Goal: Transaction & Acquisition: Download file/media

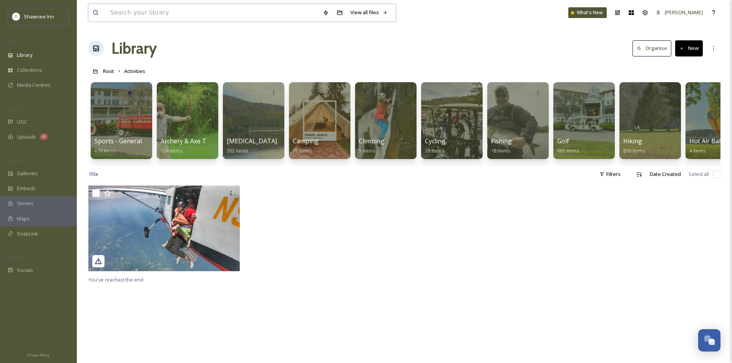
click at [289, 18] on input at bounding box center [212, 12] width 213 height 17
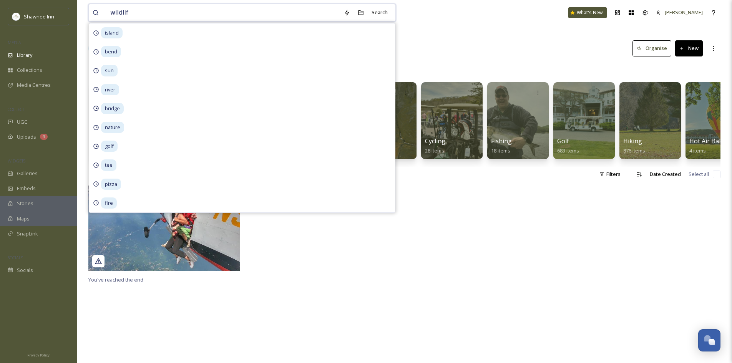
type input "wildlife"
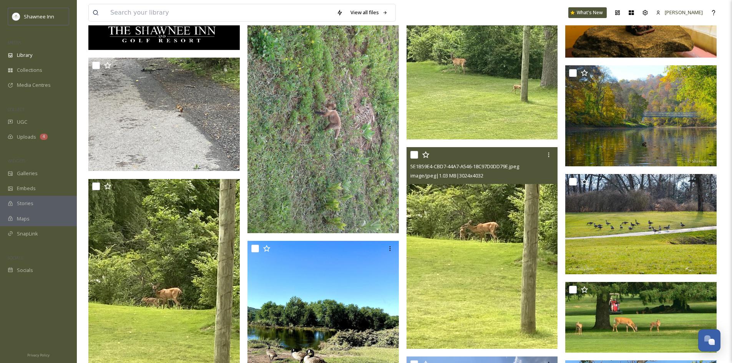
scroll to position [2230, 0]
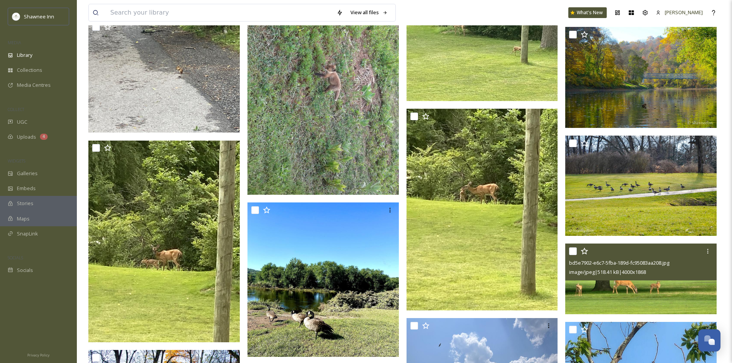
click at [632, 286] on img at bounding box center [641, 279] width 151 height 71
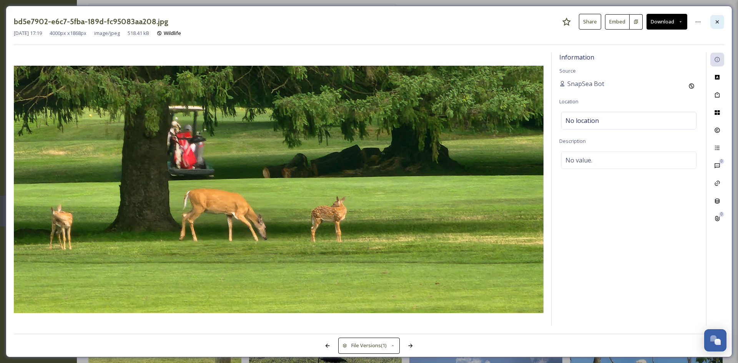
click at [715, 28] on div at bounding box center [717, 22] width 14 height 14
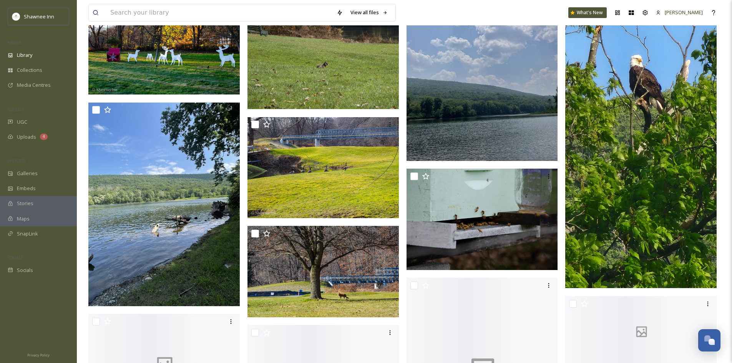
scroll to position [2614, 0]
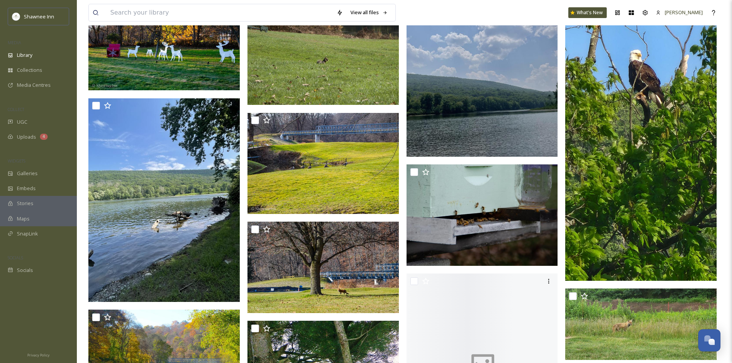
click at [612, 182] on img at bounding box center [641, 119] width 151 height 324
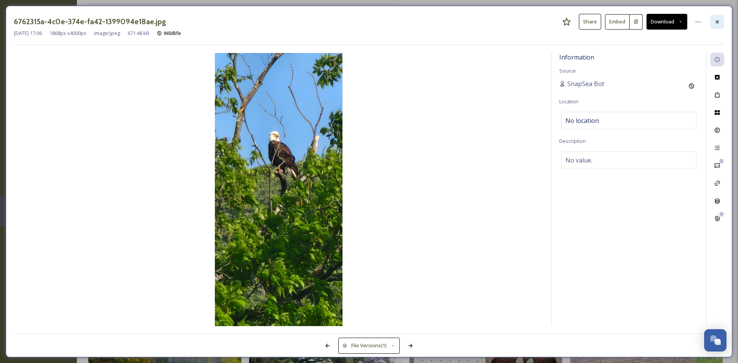
click at [715, 25] on div at bounding box center [717, 22] width 14 height 14
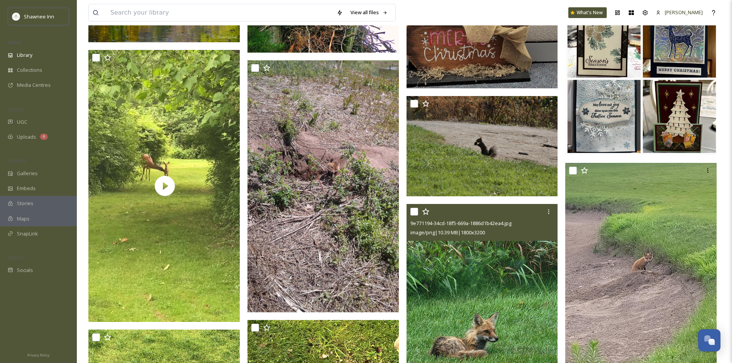
scroll to position [2999, 0]
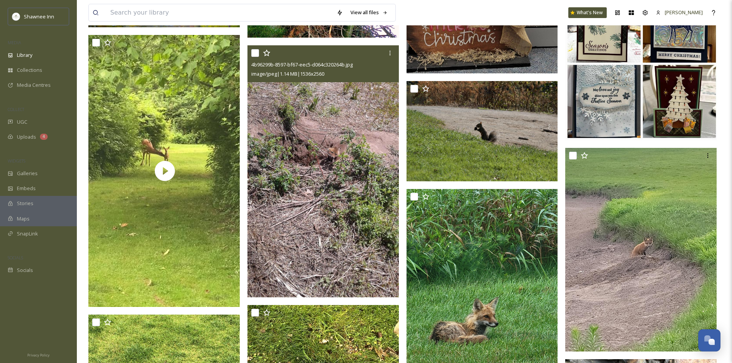
click at [376, 241] on img at bounding box center [323, 171] width 151 height 252
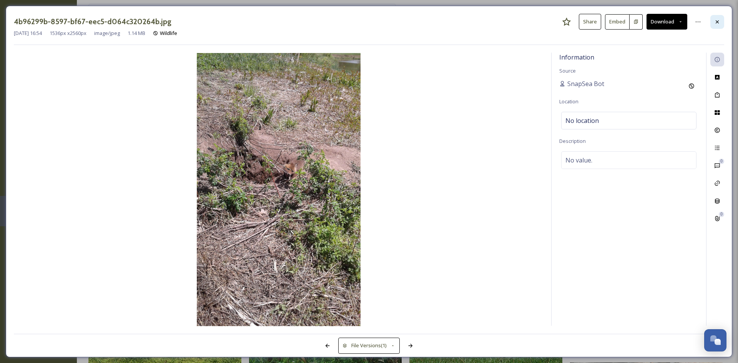
click at [717, 17] on div at bounding box center [717, 22] width 14 height 14
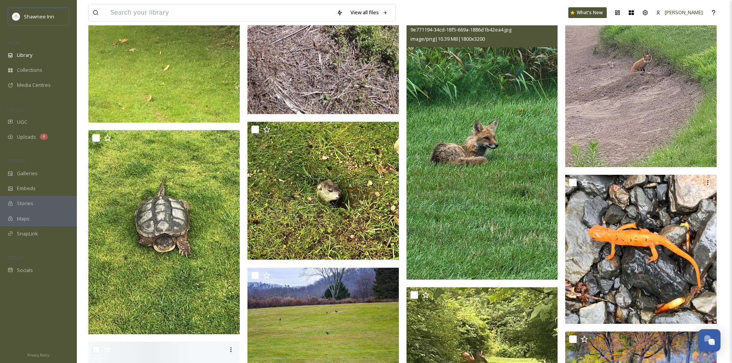
scroll to position [3191, 0]
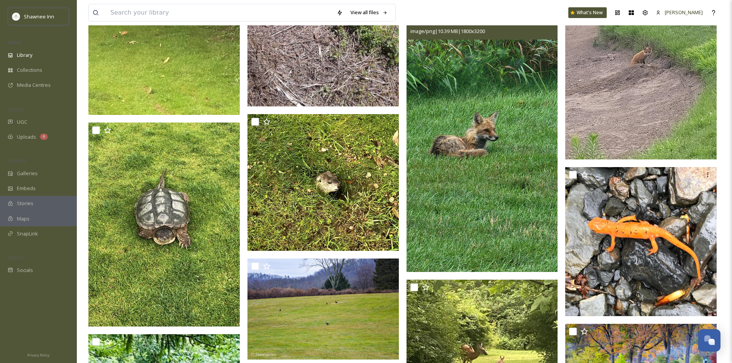
click at [463, 173] on img at bounding box center [482, 137] width 151 height 269
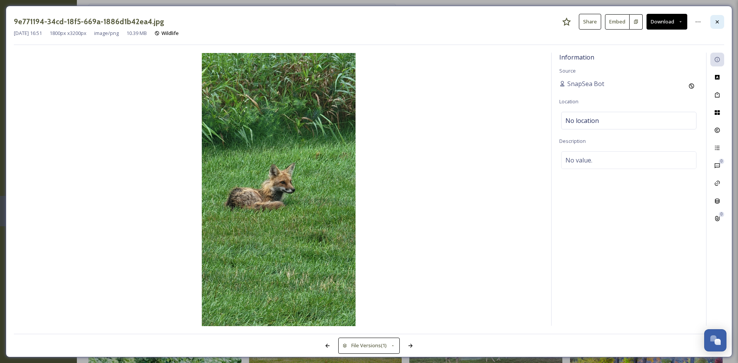
click at [715, 19] on icon at bounding box center [717, 22] width 6 height 6
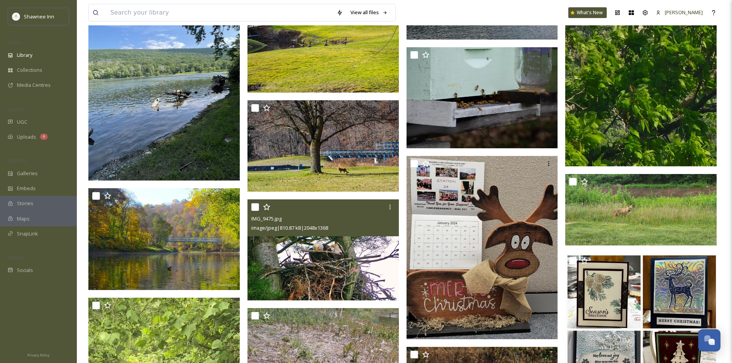
scroll to position [2730, 0]
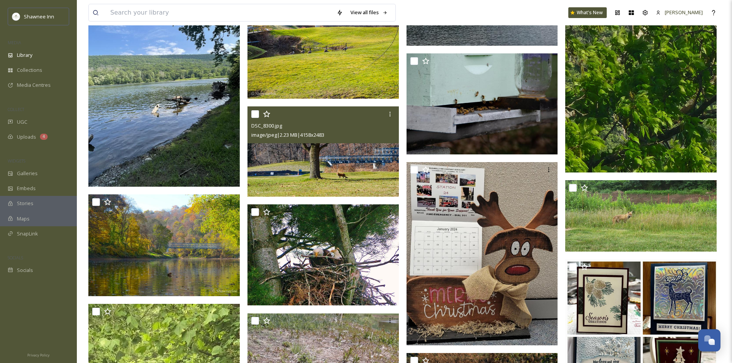
click at [291, 173] on img at bounding box center [323, 151] width 151 height 90
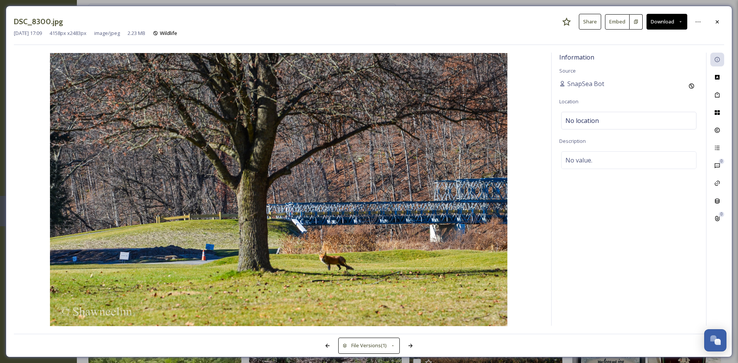
click at [709, 17] on div "DSC_8300.jpg Share Embed Download" at bounding box center [369, 22] width 710 height 16
click at [716, 16] on div at bounding box center [717, 22] width 14 height 14
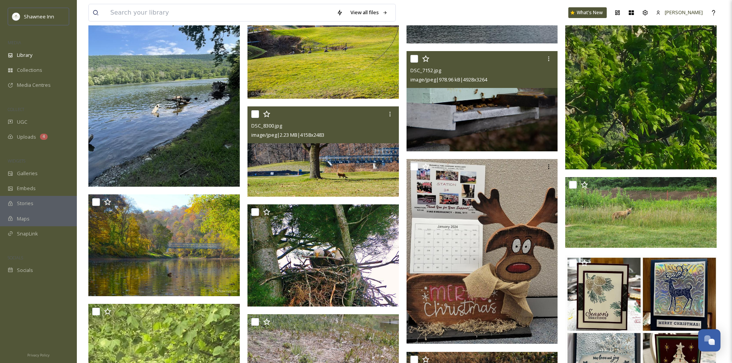
click at [461, 126] on img at bounding box center [482, 101] width 151 height 100
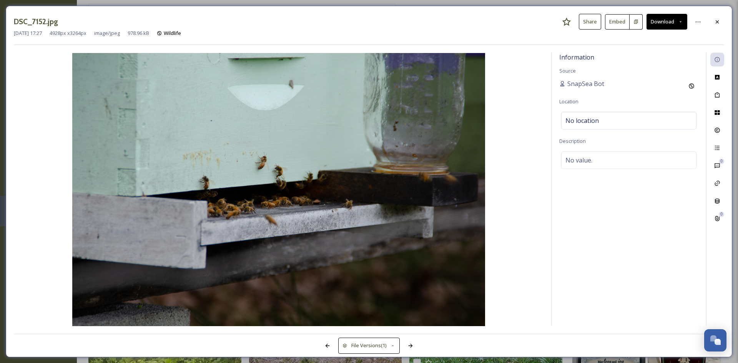
click at [663, 26] on button "Download" at bounding box center [667, 22] width 41 height 16
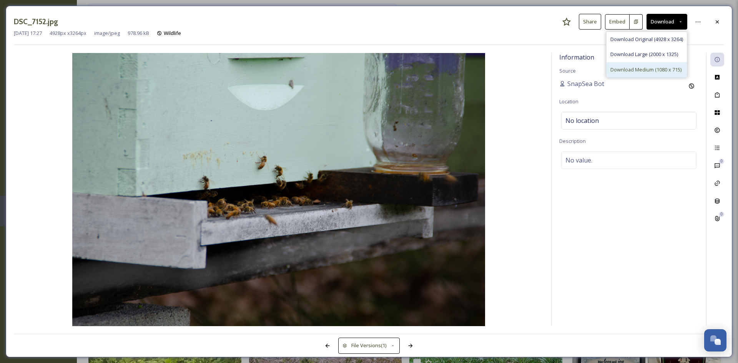
click at [646, 73] on span "Download Medium (1080 x 715)" at bounding box center [646, 69] width 71 height 7
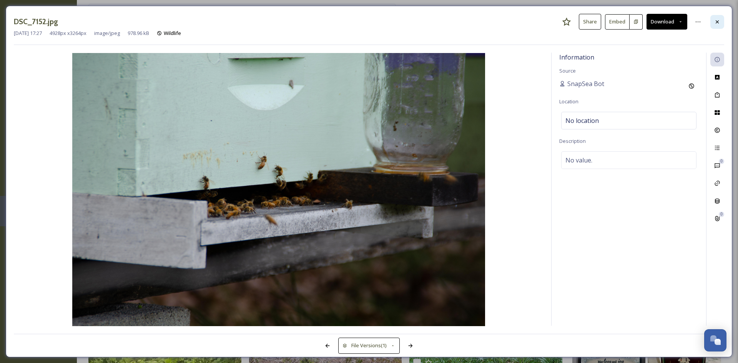
click at [717, 20] on icon at bounding box center [717, 22] width 6 height 6
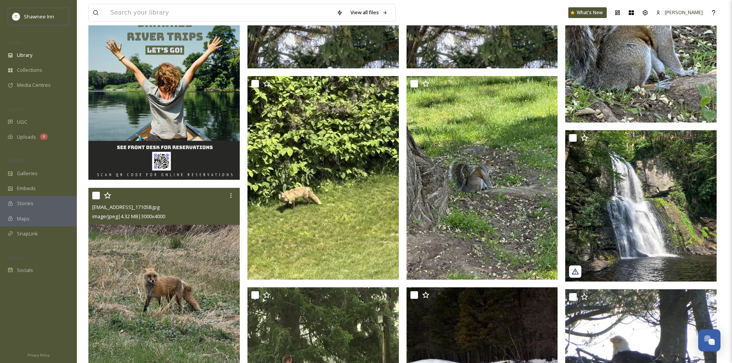
scroll to position [461, 0]
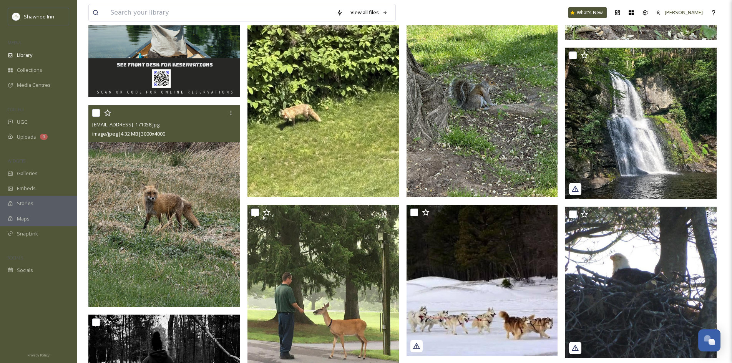
click at [186, 229] on img at bounding box center [163, 206] width 151 height 202
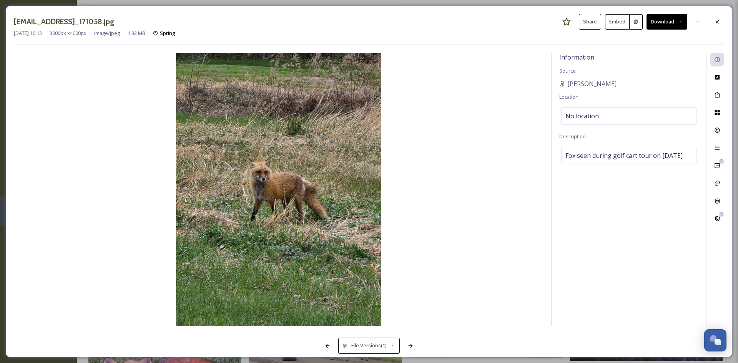
click at [668, 26] on button "Download" at bounding box center [667, 22] width 41 height 16
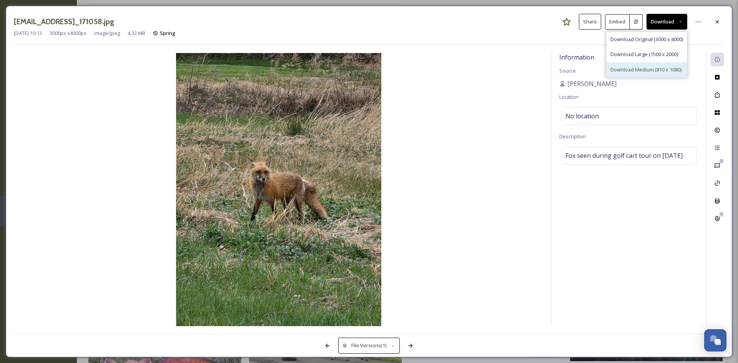
click at [631, 70] on span "Download Medium (810 x 1080)" at bounding box center [646, 69] width 71 height 7
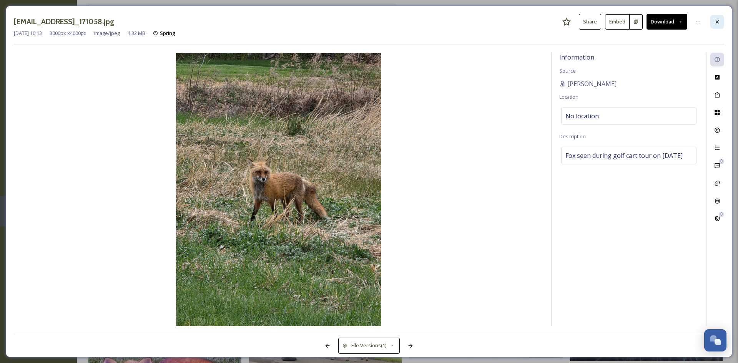
click at [719, 20] on icon at bounding box center [717, 21] width 3 height 3
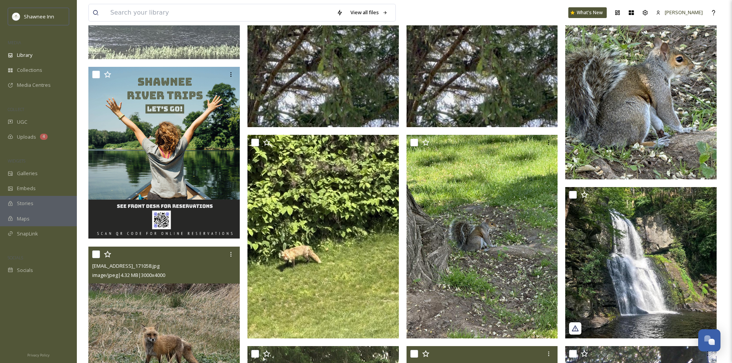
scroll to position [308, 0]
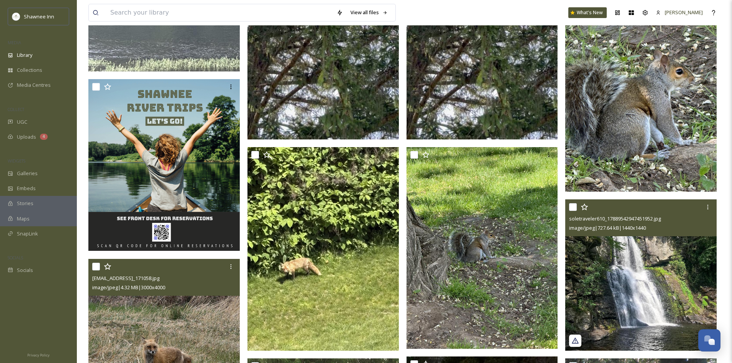
click at [639, 264] on img at bounding box center [641, 275] width 151 height 151
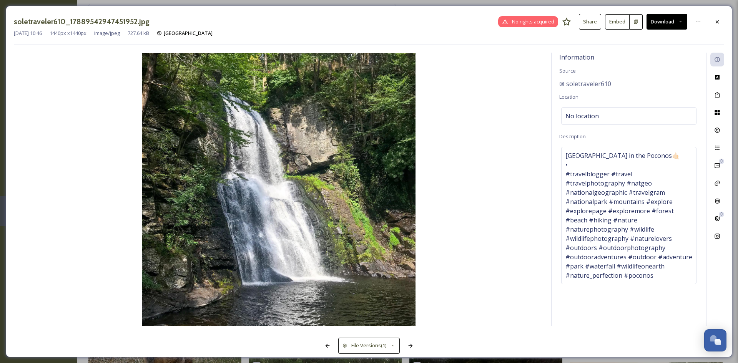
click at [724, 22] on div "soletraveler610_17889542947451952.jpg No rights acquired Share Embed Download […" at bounding box center [369, 182] width 727 height 352
click at [721, 22] on div at bounding box center [717, 22] width 14 height 14
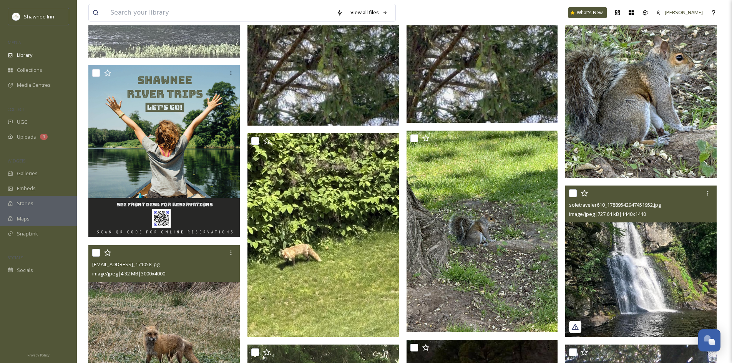
scroll to position [308, 0]
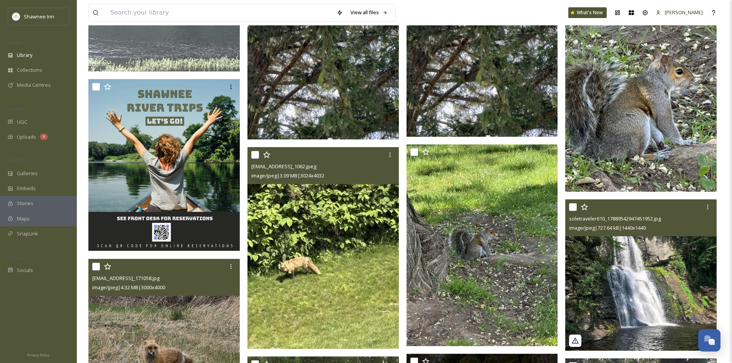
click at [264, 248] on img at bounding box center [323, 248] width 151 height 202
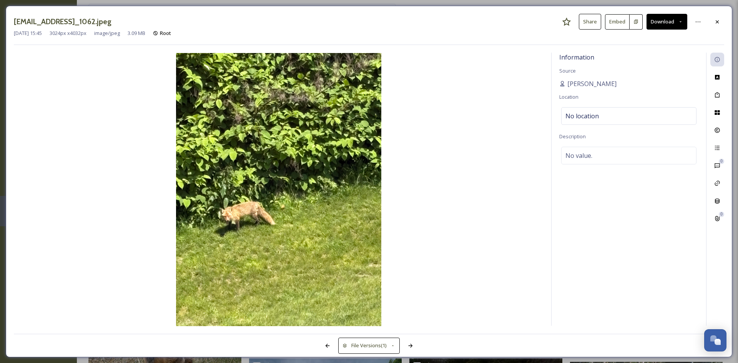
click at [719, 13] on div "[EMAIL_ADDRESS]_1062.jpeg Share Embed Download [DATE] 15:45 3024 px x 4032 px i…" at bounding box center [369, 182] width 727 height 352
click at [716, 28] on div at bounding box center [717, 22] width 14 height 14
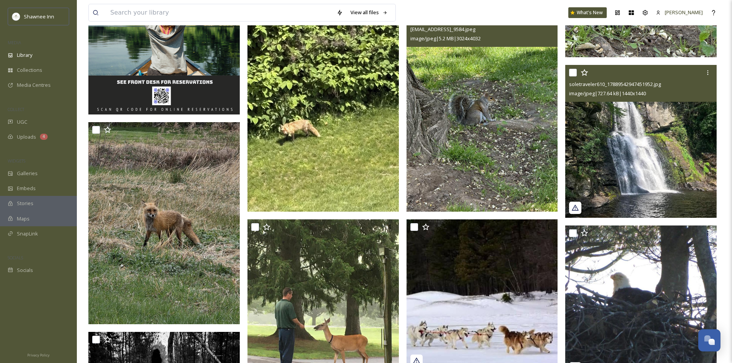
scroll to position [423, 0]
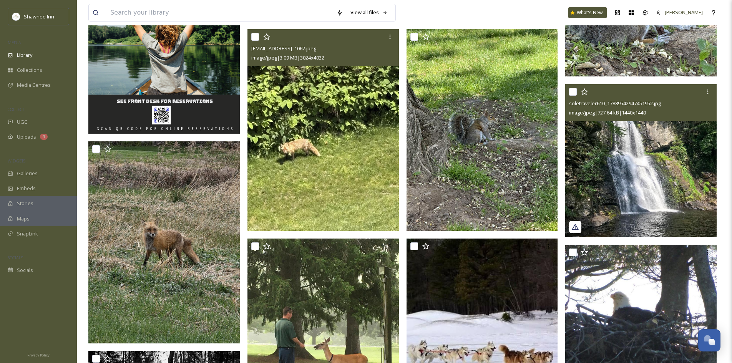
click at [320, 159] on img at bounding box center [323, 130] width 151 height 202
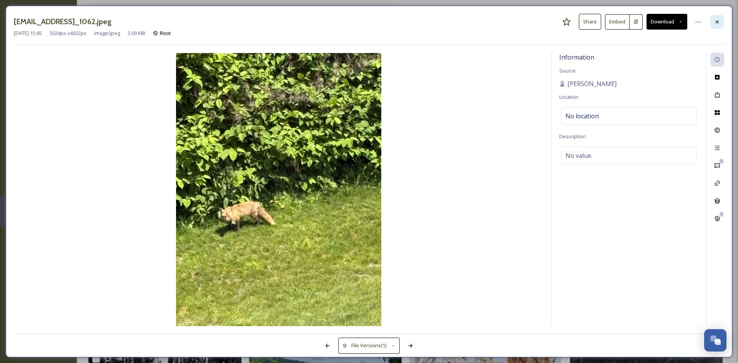
click at [720, 25] on div at bounding box center [717, 22] width 14 height 14
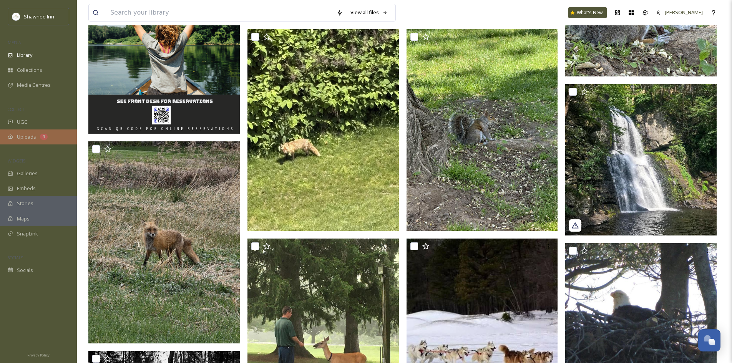
click at [50, 141] on div "Uploads 4" at bounding box center [38, 137] width 77 height 15
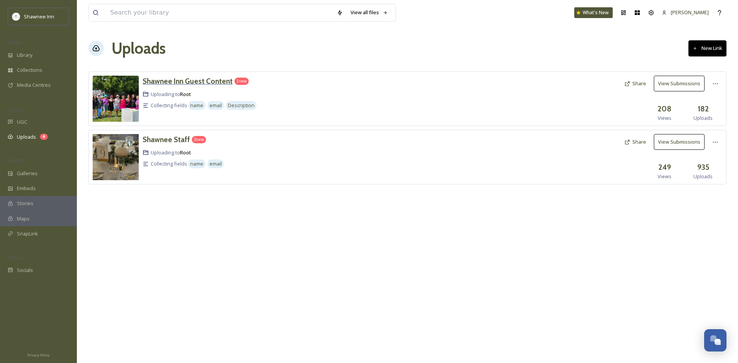
click at [190, 84] on h3 "Shawnee Inn Guest Content" at bounding box center [188, 81] width 90 height 9
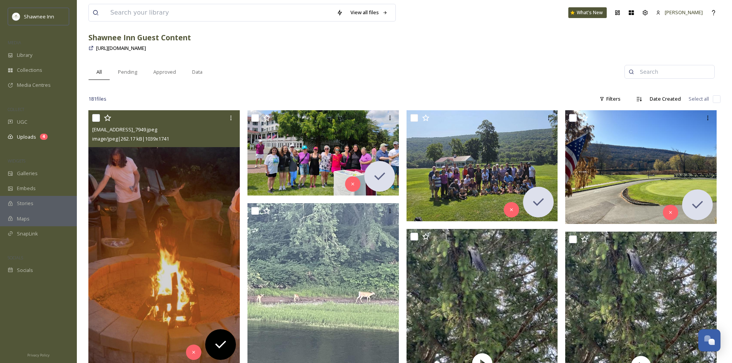
scroll to position [38, 0]
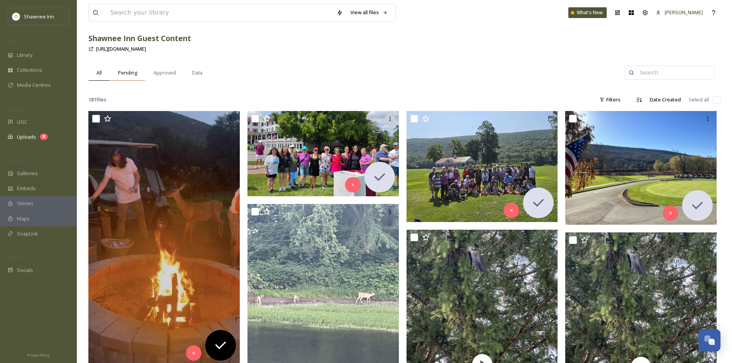
click at [143, 75] on div "Pending" at bounding box center [127, 73] width 35 height 16
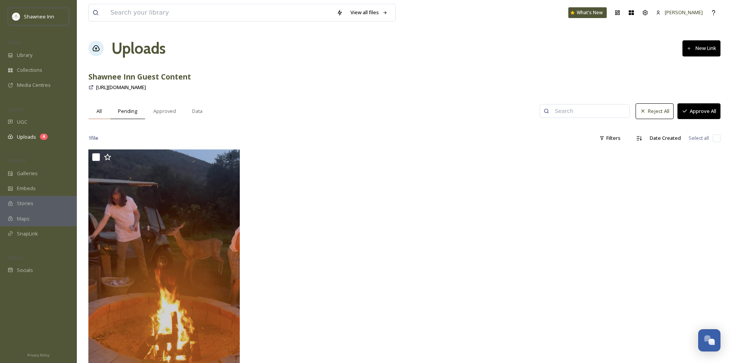
click at [101, 116] on div "All" at bounding box center [99, 111] width 22 height 16
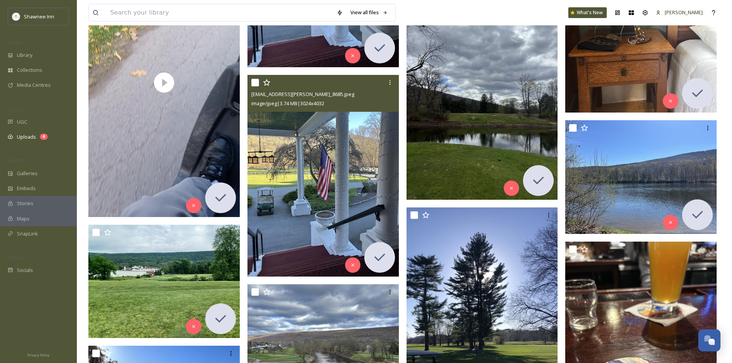
scroll to position [4806, 0]
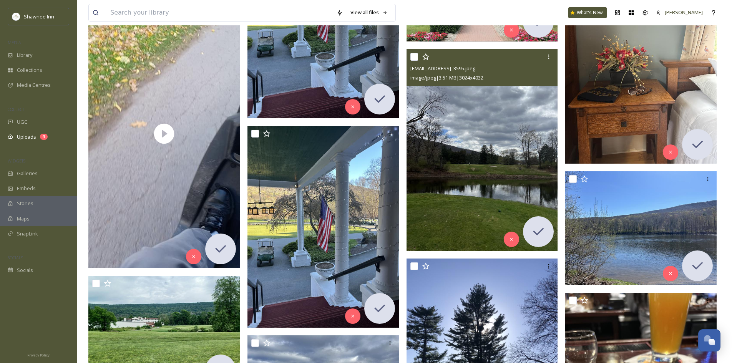
click at [511, 193] on img at bounding box center [482, 150] width 151 height 202
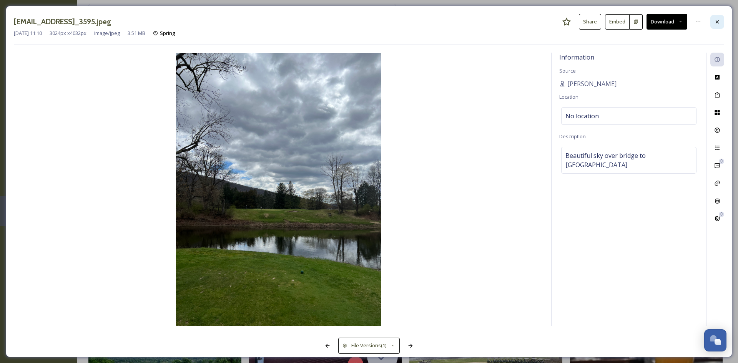
click at [720, 21] on icon at bounding box center [717, 22] width 6 height 6
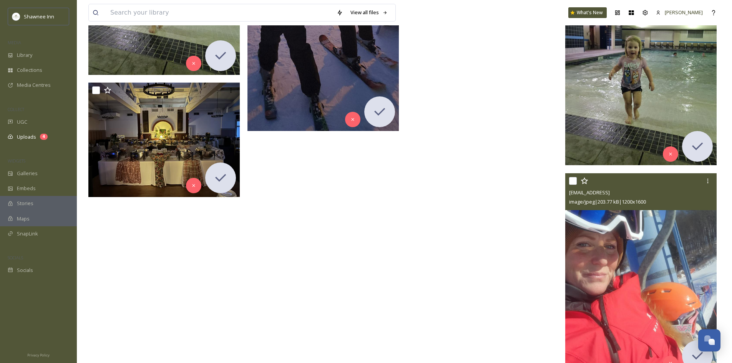
scroll to position [7186, 0]
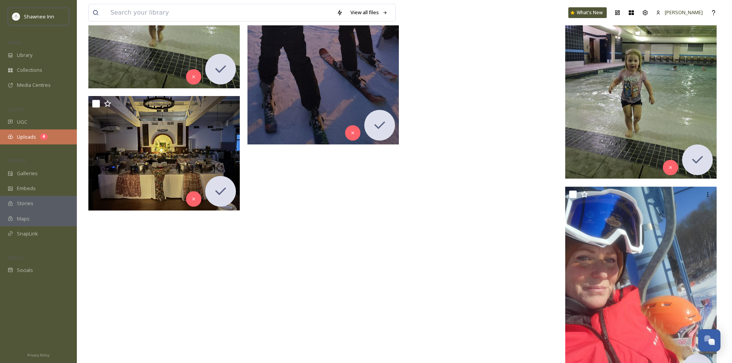
click at [31, 133] on div "Uploads 4" at bounding box center [38, 137] width 77 height 15
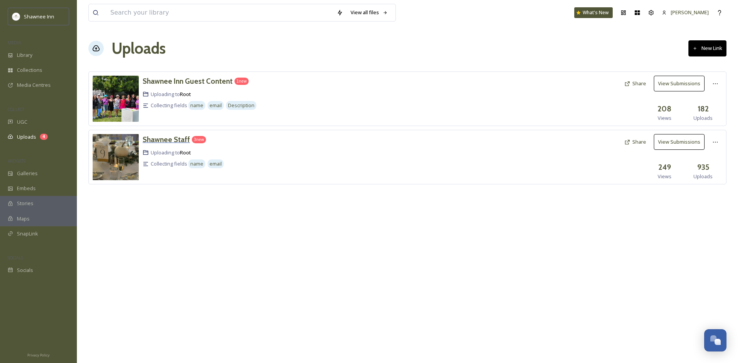
click at [179, 142] on h3 "Shawnee Staff" at bounding box center [166, 139] width 47 height 9
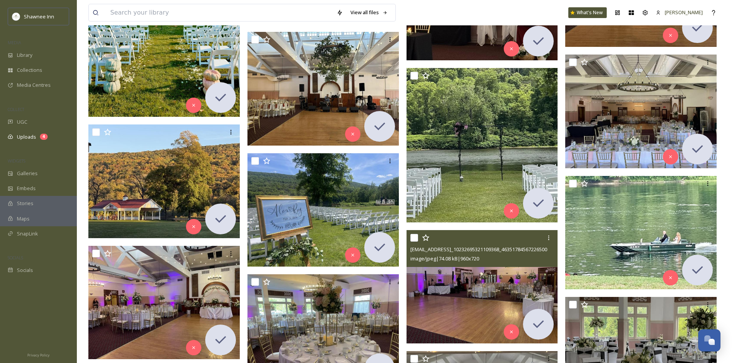
scroll to position [769, 0]
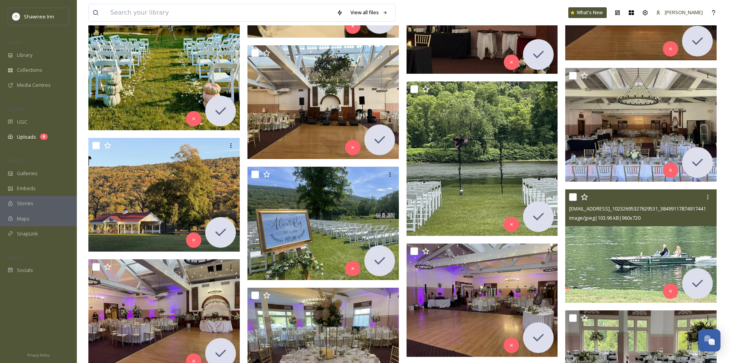
click at [589, 243] on img at bounding box center [641, 247] width 151 height 114
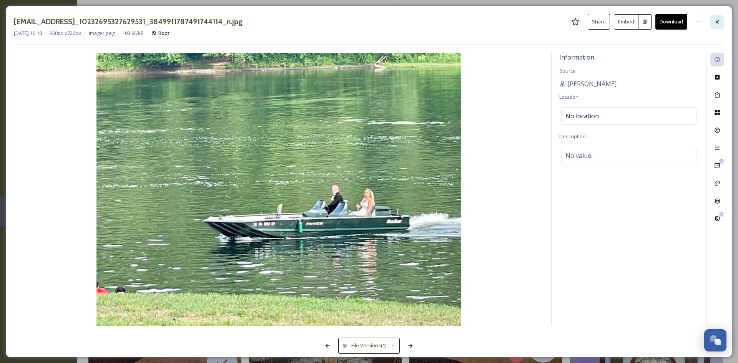
click at [715, 21] on icon at bounding box center [717, 22] width 6 height 6
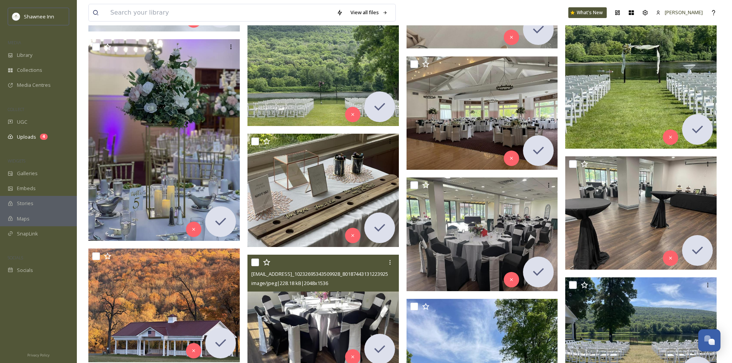
scroll to position [1874, 0]
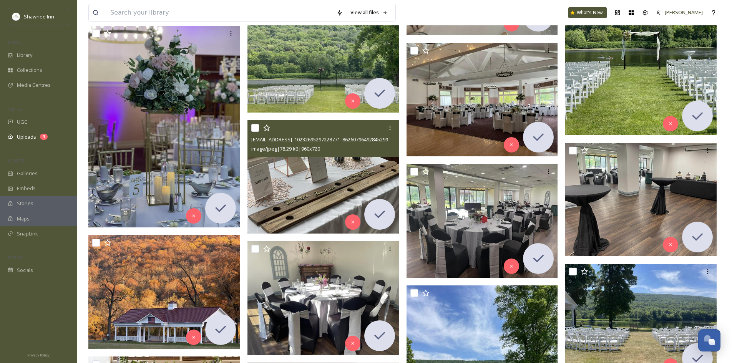
click at [295, 162] on img at bounding box center [323, 177] width 151 height 114
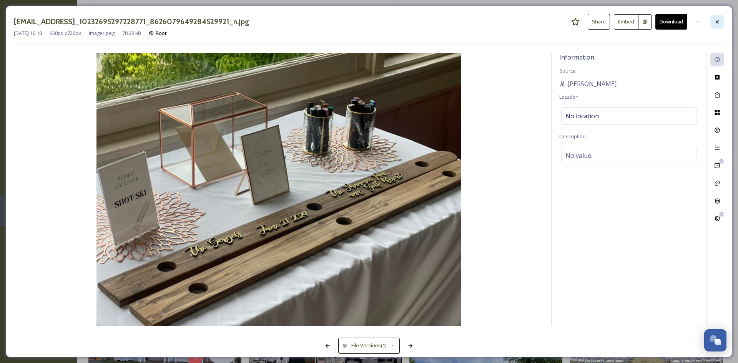
click at [720, 26] on div at bounding box center [717, 22] width 14 height 14
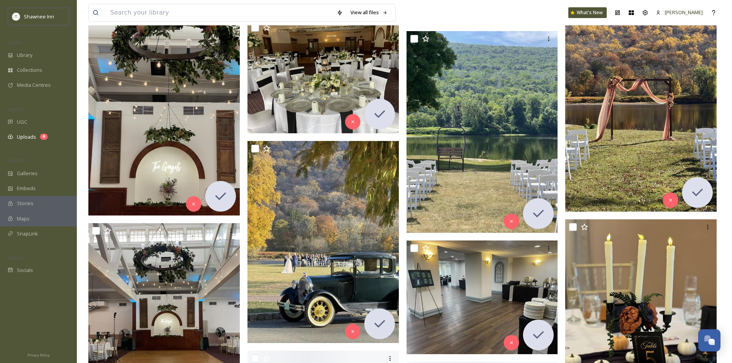
scroll to position [2912, 0]
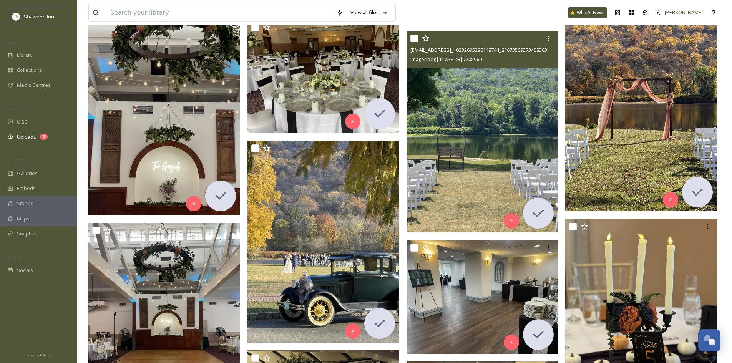
click at [529, 98] on img at bounding box center [482, 132] width 151 height 202
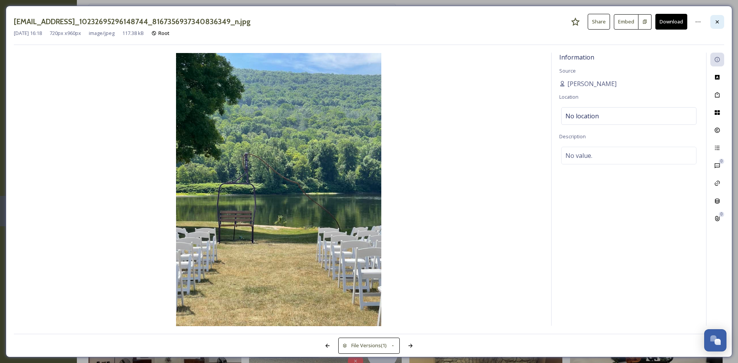
click at [713, 24] on div at bounding box center [717, 22] width 14 height 14
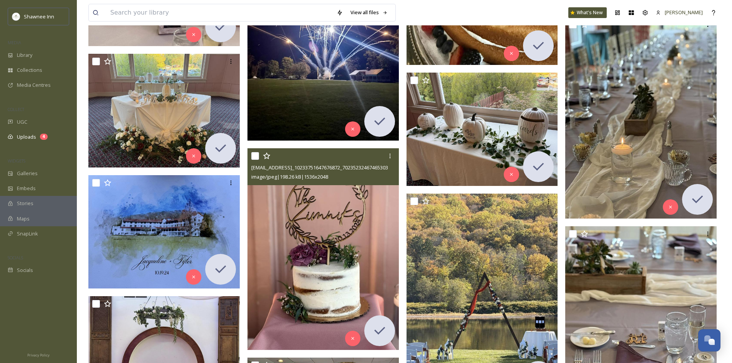
scroll to position [4796, 0]
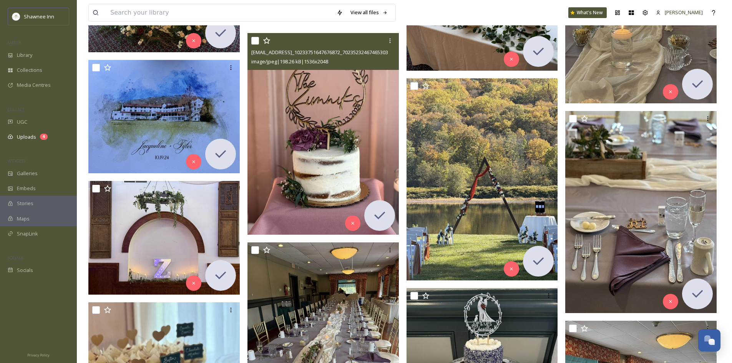
click at [376, 144] on img at bounding box center [323, 134] width 151 height 202
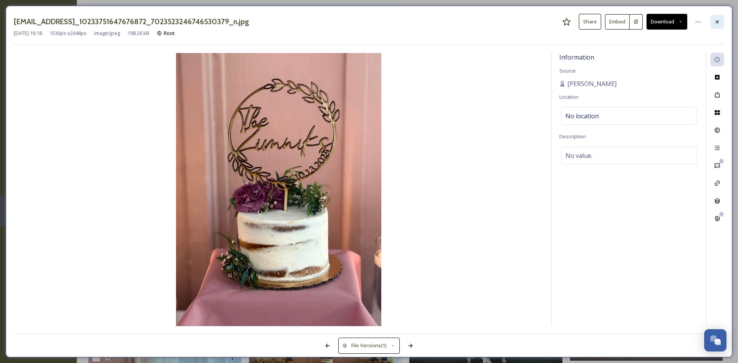
click at [716, 24] on icon at bounding box center [717, 22] width 6 height 6
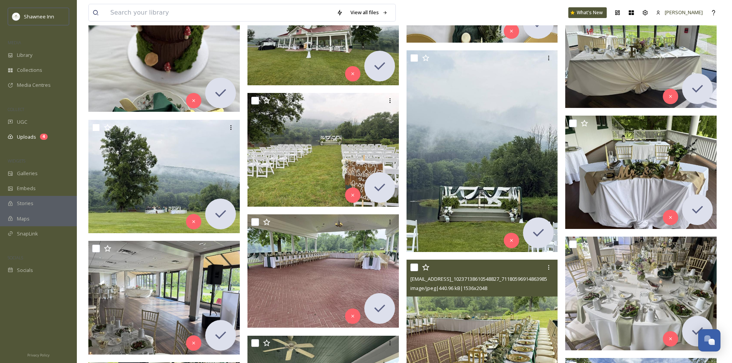
scroll to position [10169, 0]
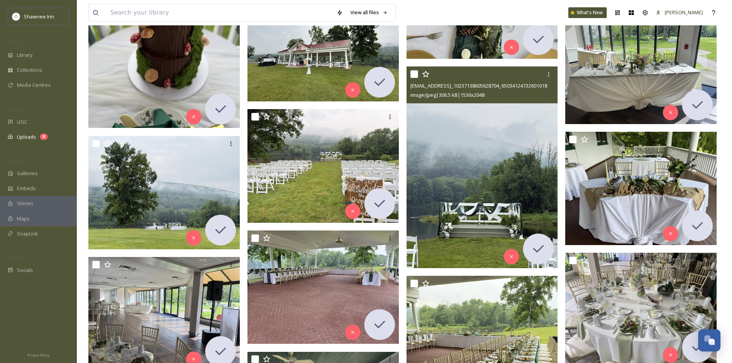
click at [445, 207] on img at bounding box center [482, 168] width 151 height 202
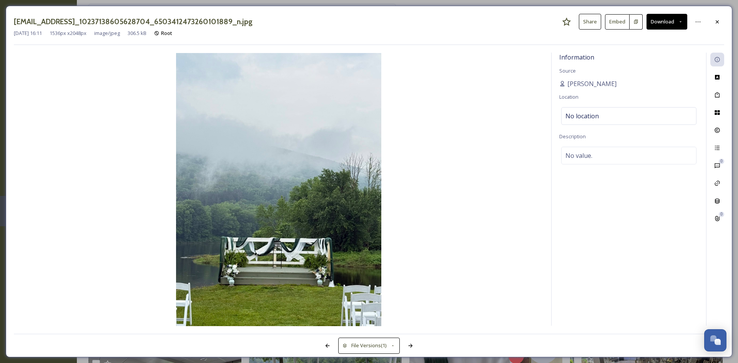
click at [709, 16] on div "[EMAIL_ADDRESS]_10237138605628704_6503412473260101889_n.jpg Share Embed Download" at bounding box center [369, 22] width 710 height 16
click at [721, 22] on div at bounding box center [717, 22] width 14 height 14
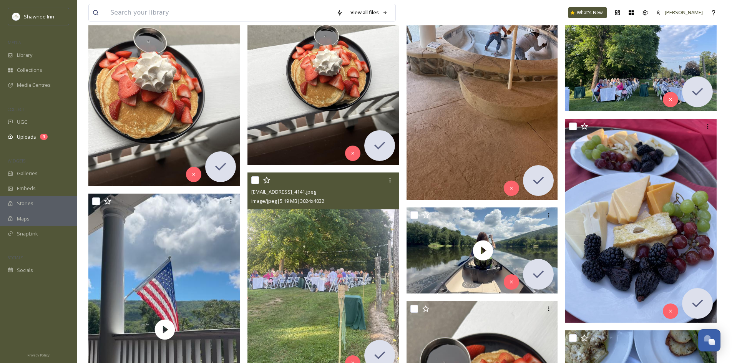
scroll to position [12284, 0]
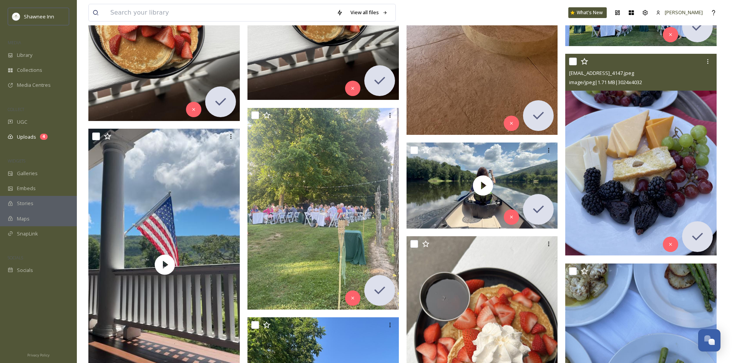
click at [686, 210] on img at bounding box center [641, 155] width 151 height 202
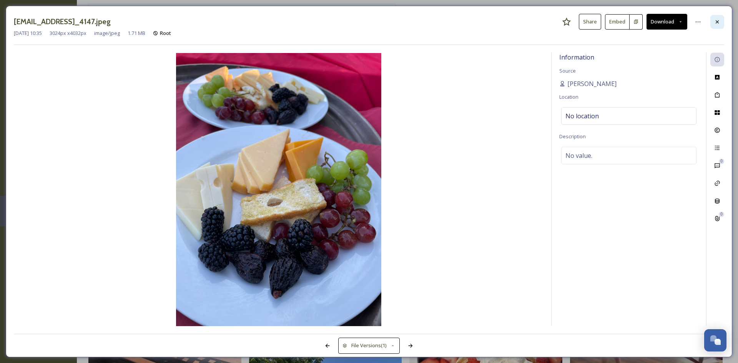
click at [722, 26] on div at bounding box center [717, 22] width 14 height 14
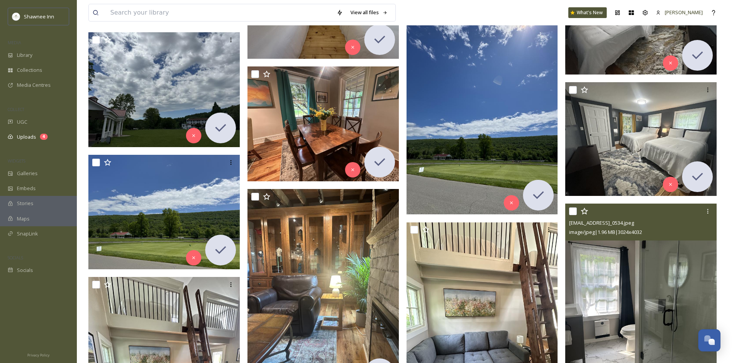
scroll to position [18127, 0]
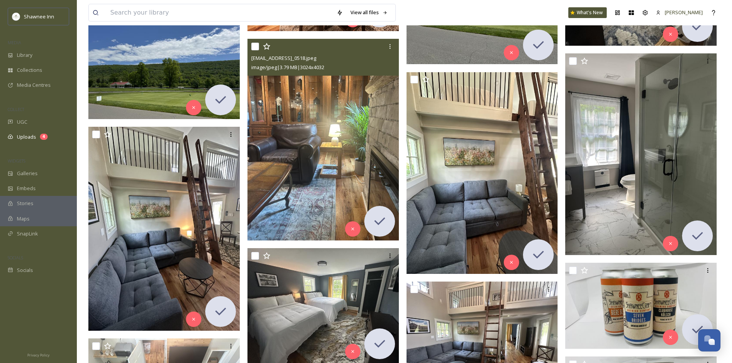
click at [315, 107] on img at bounding box center [323, 140] width 151 height 202
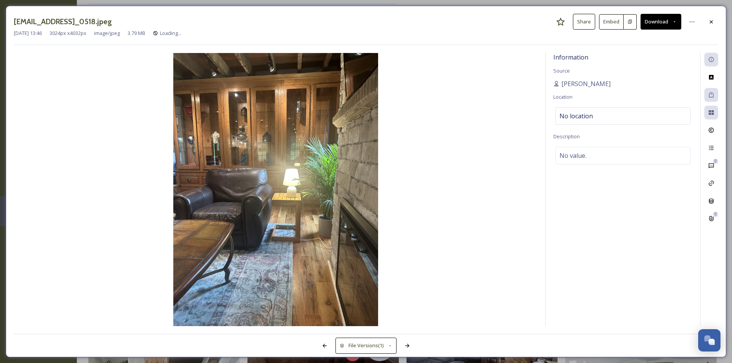
scroll to position [18320, 0]
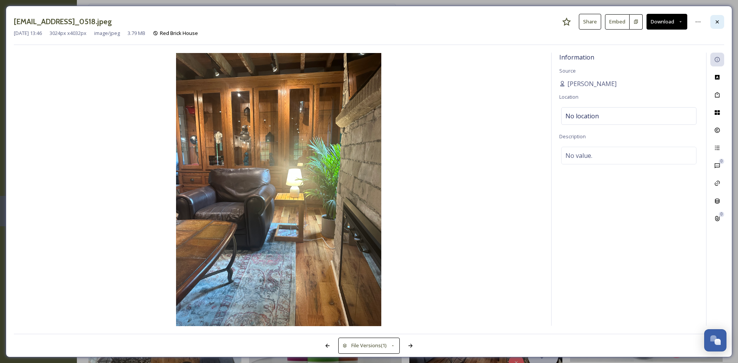
click at [720, 22] on icon at bounding box center [717, 22] width 6 height 6
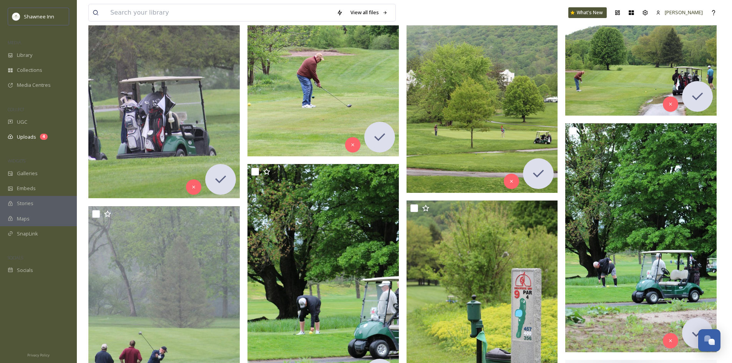
scroll to position [23587, 0]
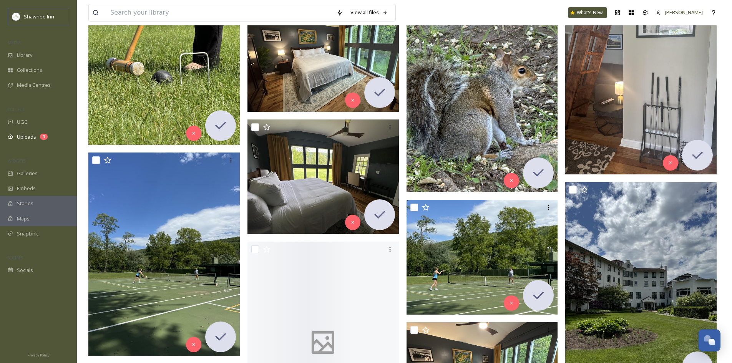
scroll to position [16903, 0]
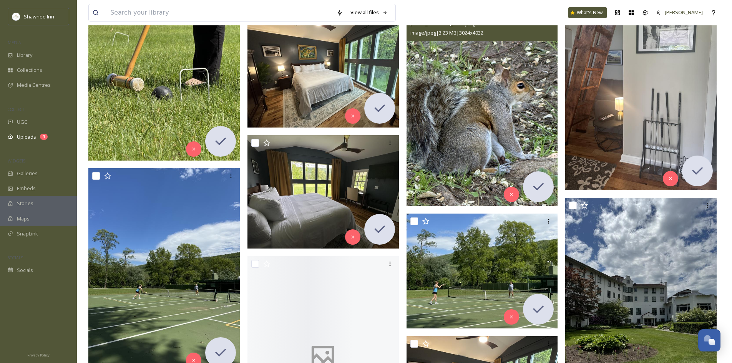
click at [425, 132] on img at bounding box center [482, 105] width 151 height 202
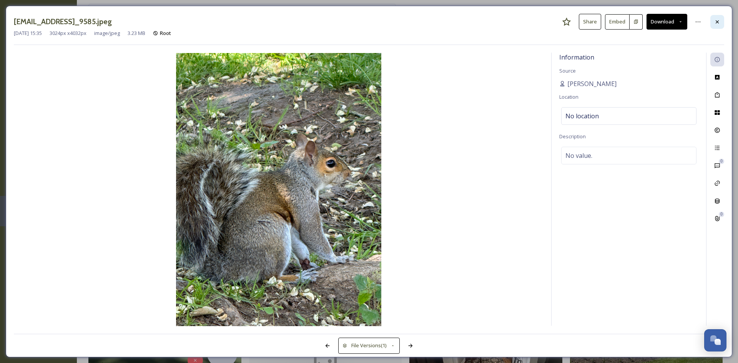
click at [717, 19] on icon at bounding box center [717, 22] width 6 height 6
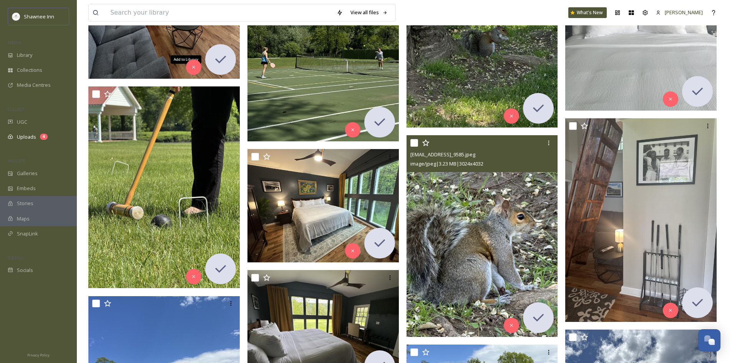
scroll to position [16750, 0]
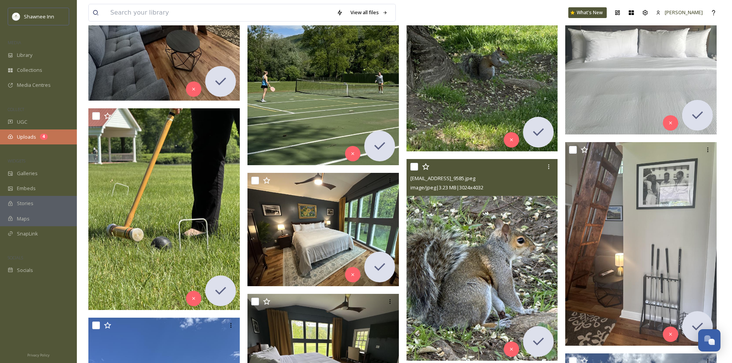
click at [33, 134] on span "Uploads" at bounding box center [26, 136] width 19 height 7
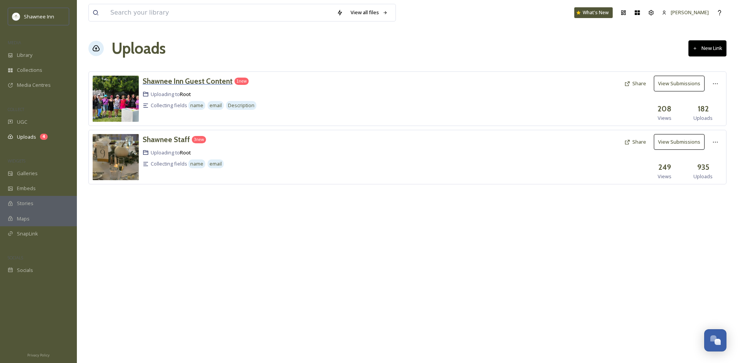
click at [212, 80] on h3 "Shawnee Inn Guest Content" at bounding box center [188, 81] width 90 height 9
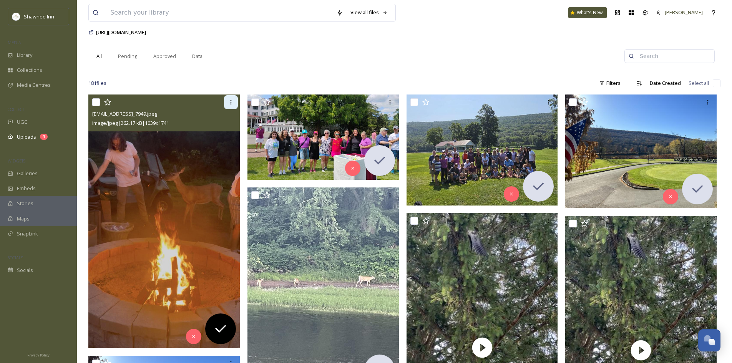
scroll to position [154, 0]
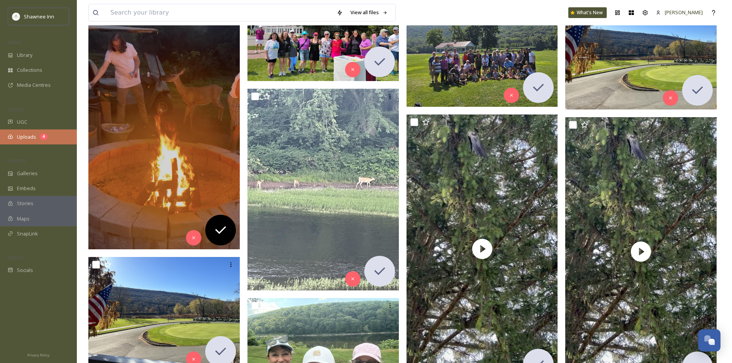
click at [55, 133] on div "Uploads 4" at bounding box center [38, 137] width 77 height 15
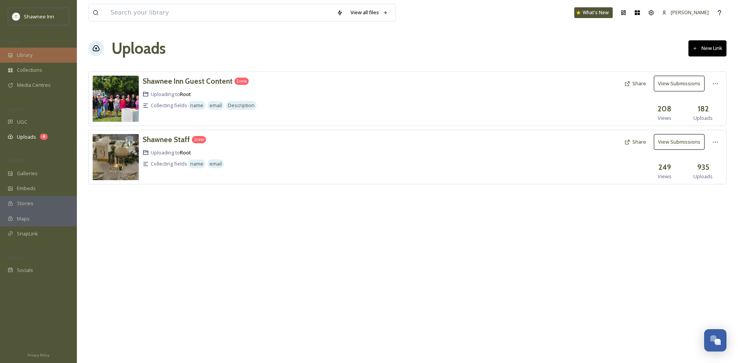
click at [44, 62] on div "Library" at bounding box center [38, 55] width 77 height 15
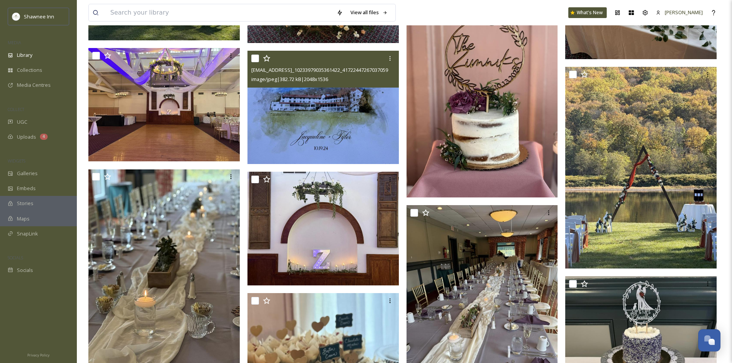
scroll to position [4690, 0]
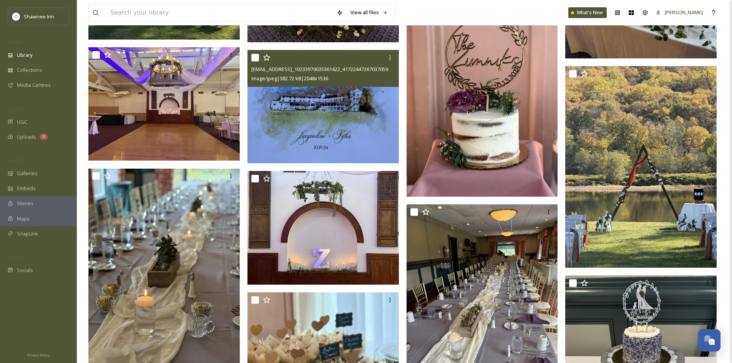
click at [321, 143] on img at bounding box center [323, 107] width 151 height 114
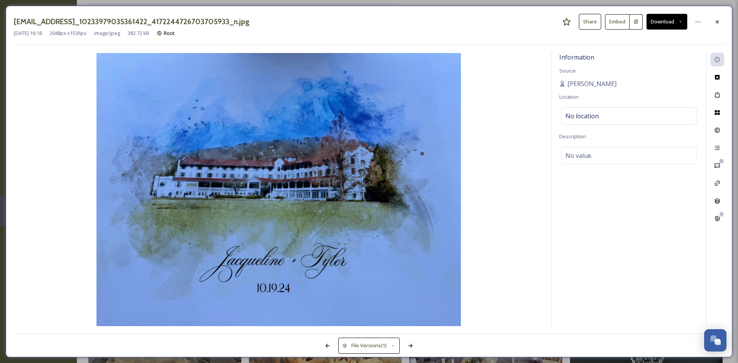
click at [700, 14] on div "[EMAIL_ADDRESS]_10233979035361422_4172244726703705933_n.jpg Share Embed Download" at bounding box center [369, 22] width 710 height 16
click at [713, 19] on div at bounding box center [717, 22] width 14 height 14
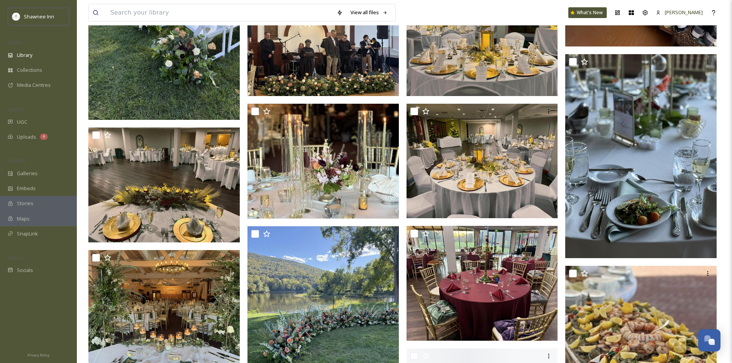
scroll to position [7420, 0]
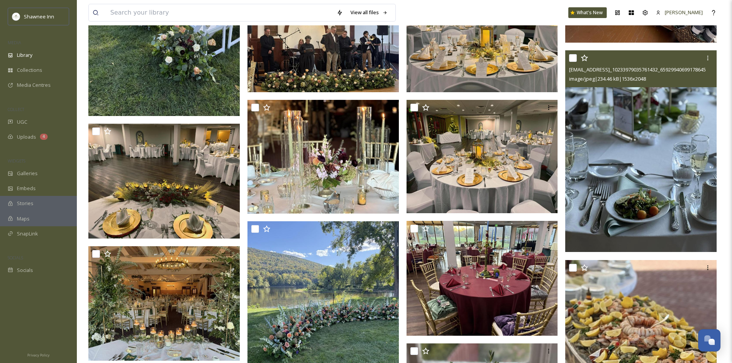
click at [580, 158] on img at bounding box center [641, 151] width 151 height 202
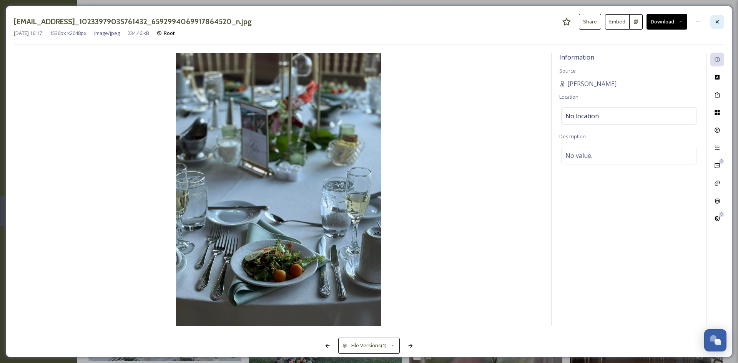
click at [712, 22] on div at bounding box center [717, 22] width 14 height 14
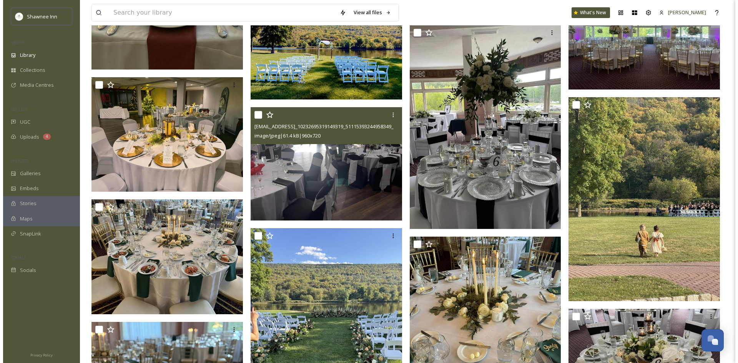
scroll to position [9188, 0]
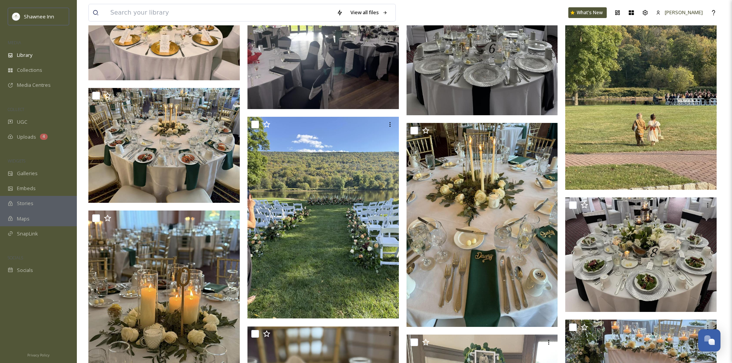
click at [492, 65] on img at bounding box center [482, 14] width 151 height 202
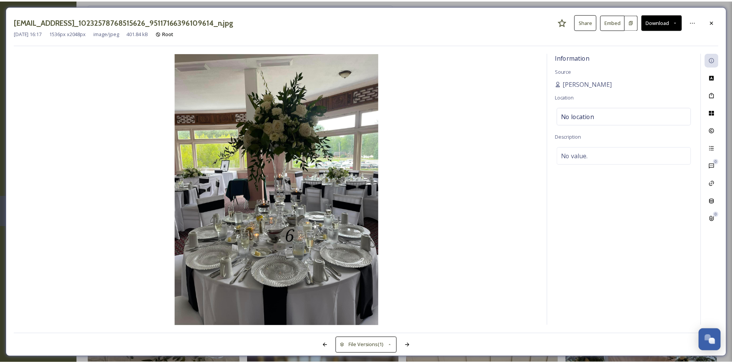
scroll to position [9193, 0]
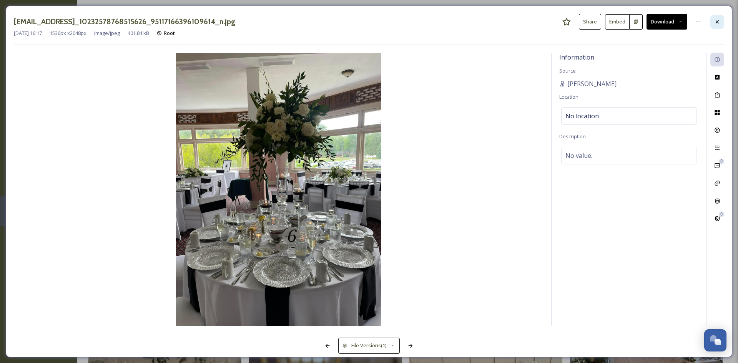
click at [713, 22] on div at bounding box center [717, 22] width 14 height 14
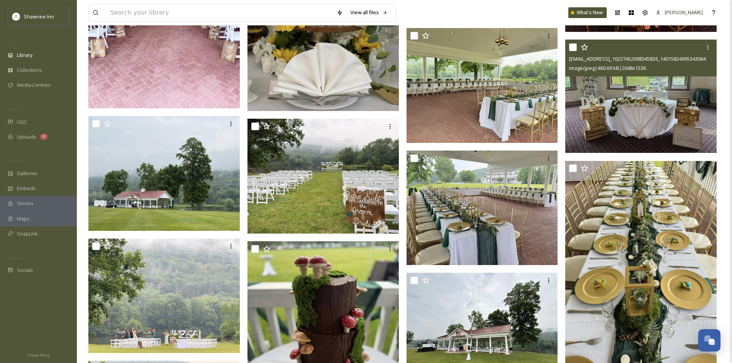
scroll to position [9846, 0]
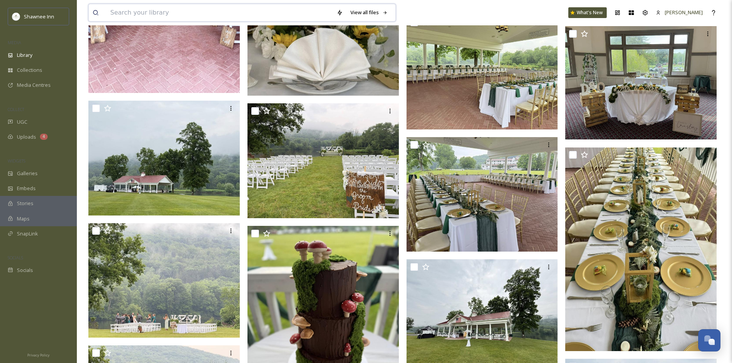
click at [197, 8] on input at bounding box center [219, 12] width 226 height 17
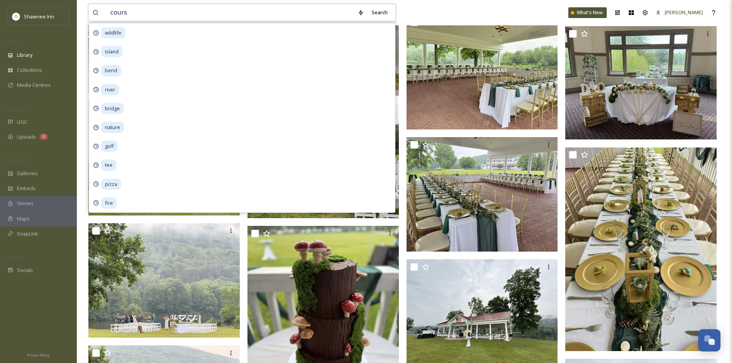
type input "course"
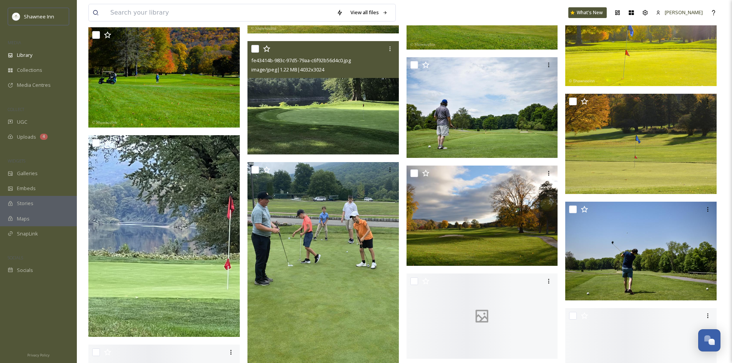
scroll to position [5921, 0]
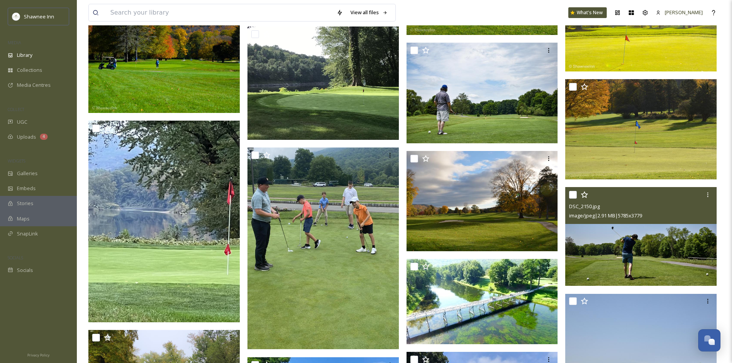
click at [608, 243] on img at bounding box center [641, 236] width 151 height 99
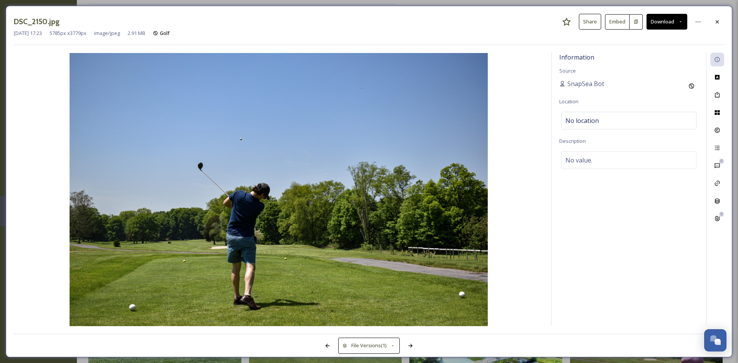
click at [663, 30] on div "[DATE] 17:23 5785 px x 3779 px image/jpeg 2.91 MB Golf" at bounding box center [369, 33] width 710 height 7
click at [663, 18] on button "Download" at bounding box center [667, 22] width 41 height 16
click at [653, 40] on span "Download Original (5785 x 3779)" at bounding box center [647, 39] width 73 height 7
click at [720, 25] on div at bounding box center [717, 22] width 14 height 14
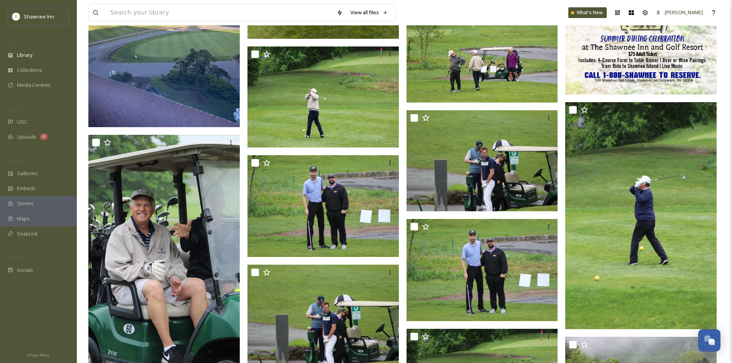
scroll to position [308, 0]
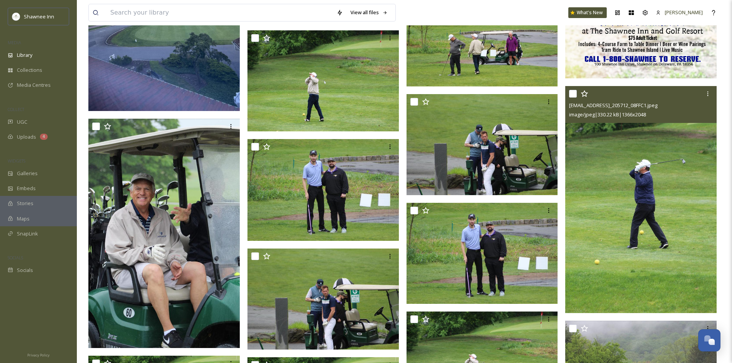
click at [616, 253] on img at bounding box center [641, 199] width 151 height 227
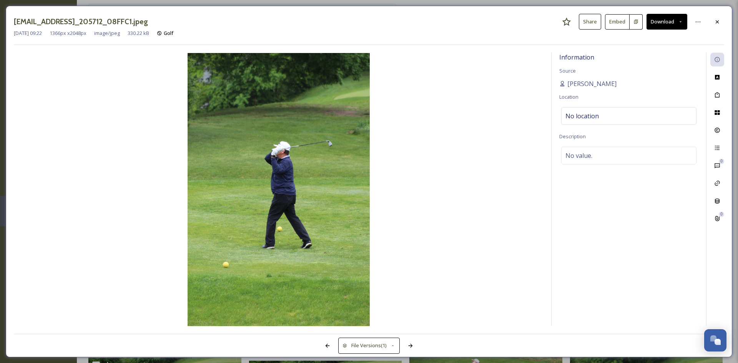
click at [658, 25] on button "Download" at bounding box center [667, 22] width 41 height 16
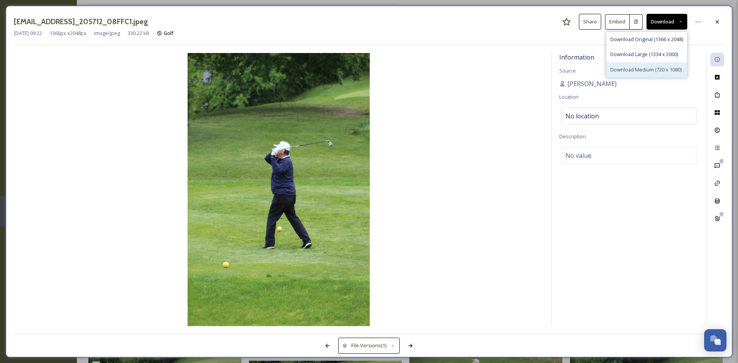
click at [652, 73] on span "Download Medium (720 x 1080)" at bounding box center [646, 69] width 71 height 7
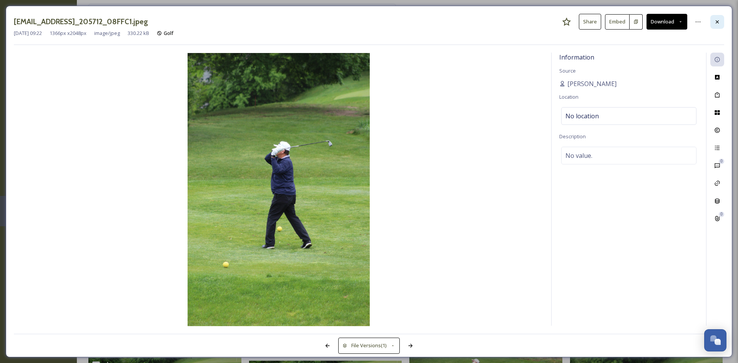
click at [721, 22] on div at bounding box center [717, 22] width 14 height 14
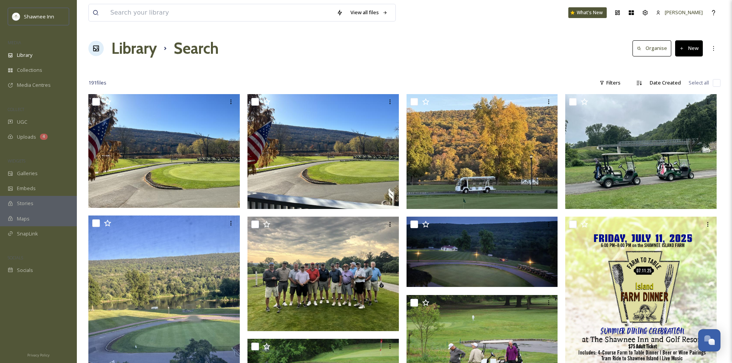
click at [272, 68] on div at bounding box center [404, 68] width 632 height 8
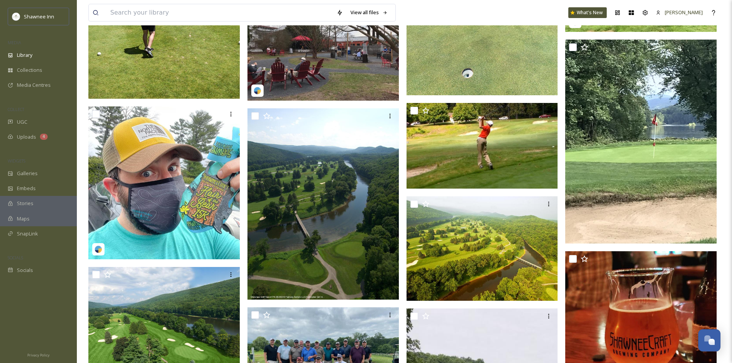
scroll to position [3422, 0]
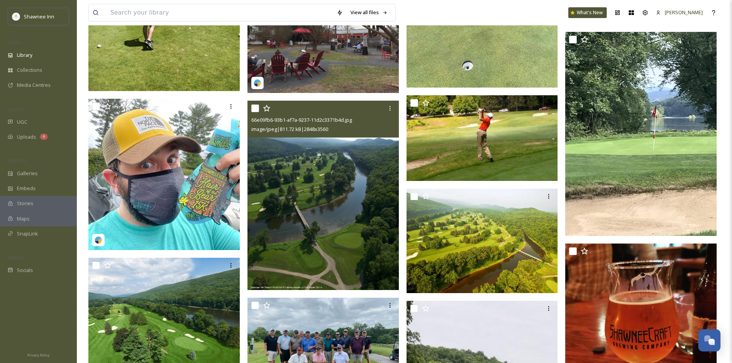
click at [353, 218] on img at bounding box center [323, 196] width 151 height 190
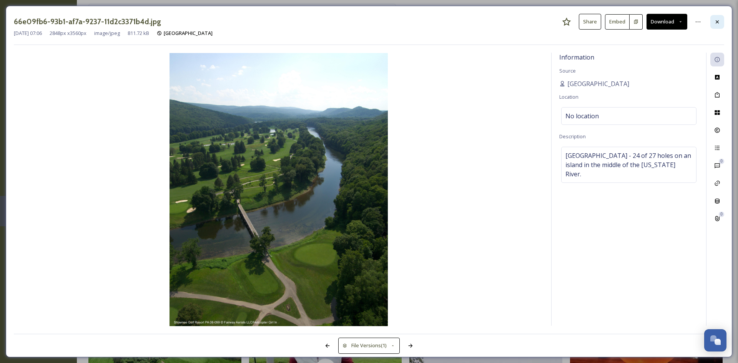
click at [714, 22] on div at bounding box center [717, 22] width 14 height 14
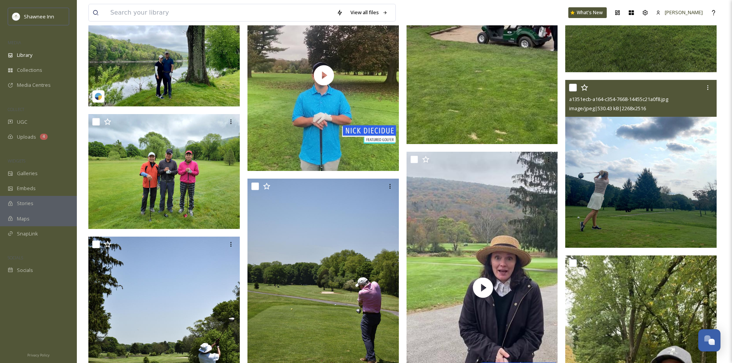
scroll to position [4152, 0]
click at [664, 185] on img at bounding box center [641, 164] width 151 height 168
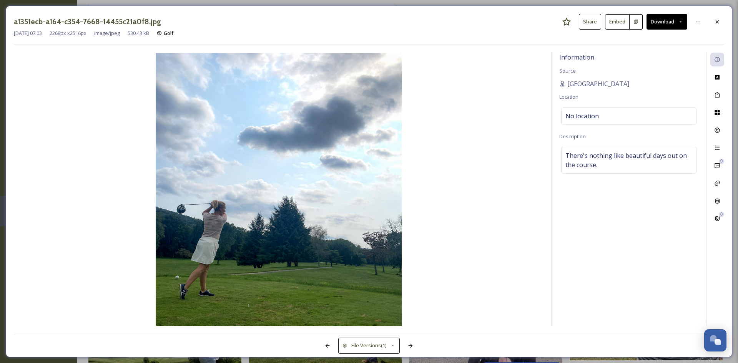
click at [721, 24] on div at bounding box center [717, 22] width 14 height 14
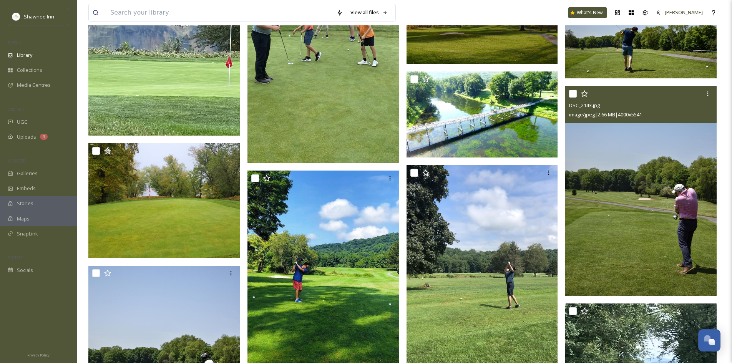
scroll to position [6074, 0]
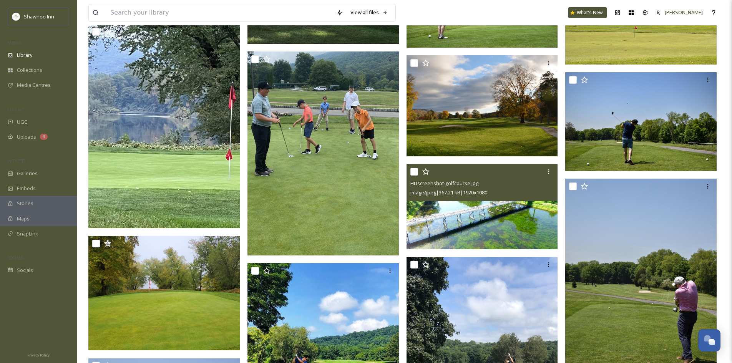
click at [479, 213] on img at bounding box center [482, 206] width 151 height 85
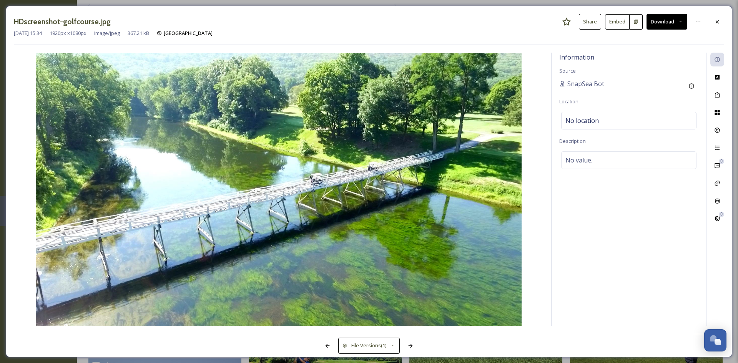
click at [727, 20] on div "HDscreenshot-golfcourse.jpg Share Embed Download [DATE] 15:34 1920 px x 1080 px…" at bounding box center [369, 182] width 727 height 352
click at [716, 26] on div at bounding box center [717, 22] width 14 height 14
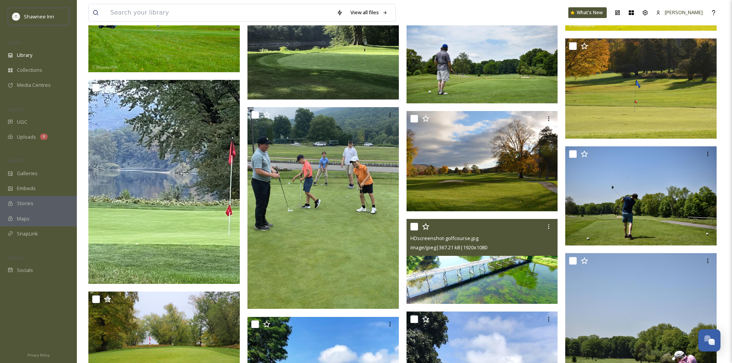
scroll to position [6063, 0]
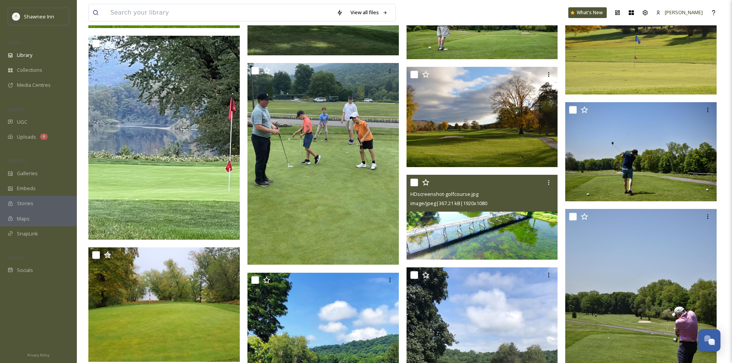
click at [477, 220] on img at bounding box center [482, 217] width 151 height 85
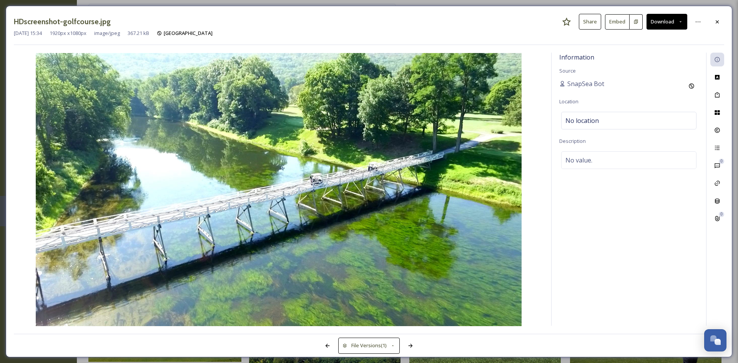
click at [661, 24] on button "Download" at bounding box center [667, 22] width 41 height 16
click at [650, 50] on div "Download Medium (1080 x 608)" at bounding box center [647, 54] width 80 height 15
click at [698, 23] on icon at bounding box center [698, 22] width 6 height 6
click at [721, 24] on div at bounding box center [717, 22] width 14 height 14
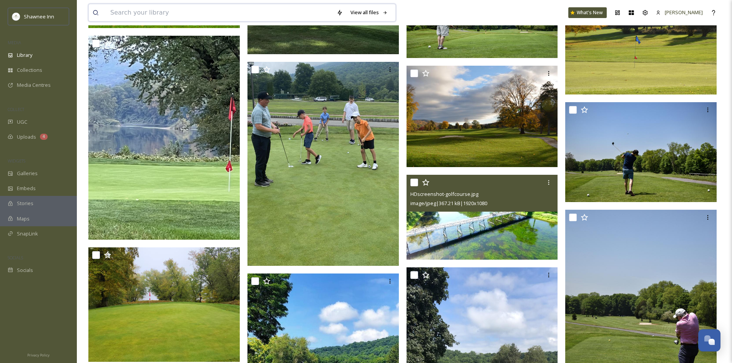
click at [293, 4] on input at bounding box center [219, 12] width 226 height 17
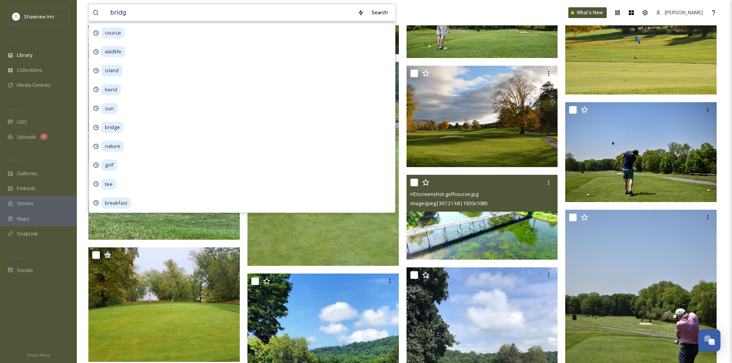
type input "bridge"
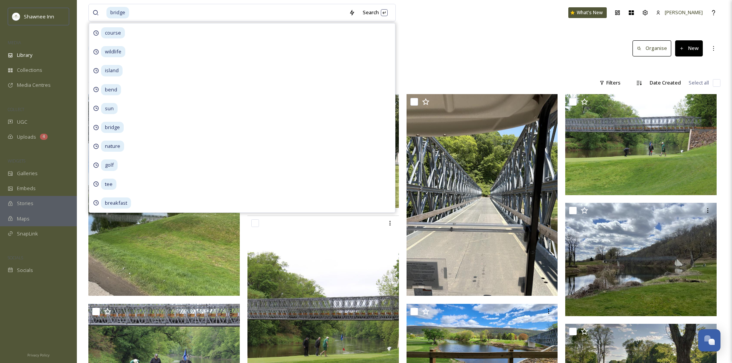
click at [500, 55] on div "Library Search Organise New" at bounding box center [404, 48] width 632 height 23
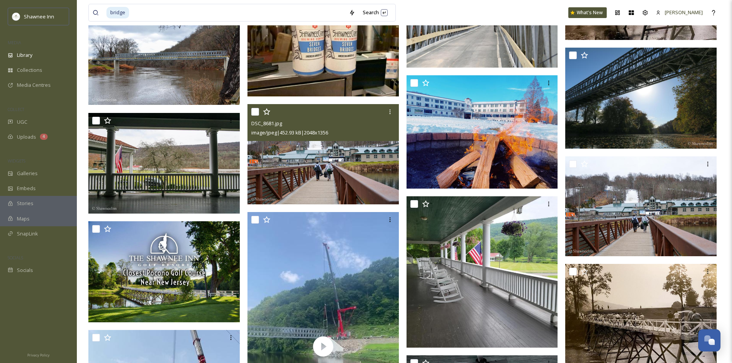
scroll to position [2499, 0]
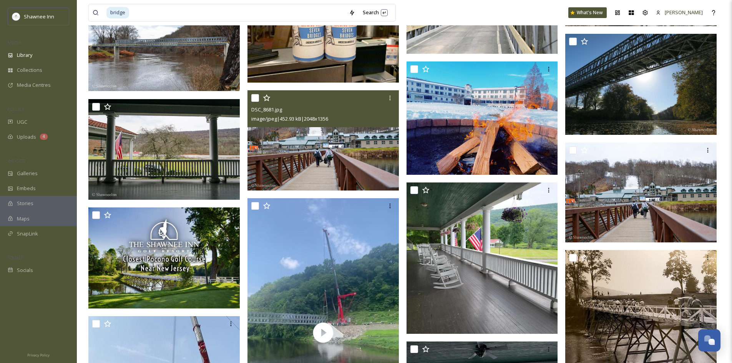
click at [366, 188] on img at bounding box center [323, 140] width 151 height 100
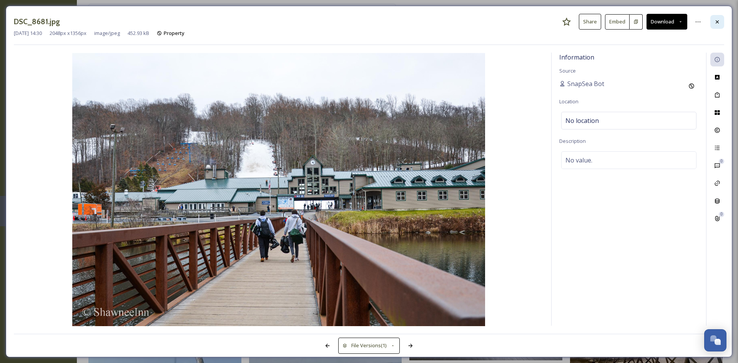
click at [717, 28] on div at bounding box center [717, 22] width 14 height 14
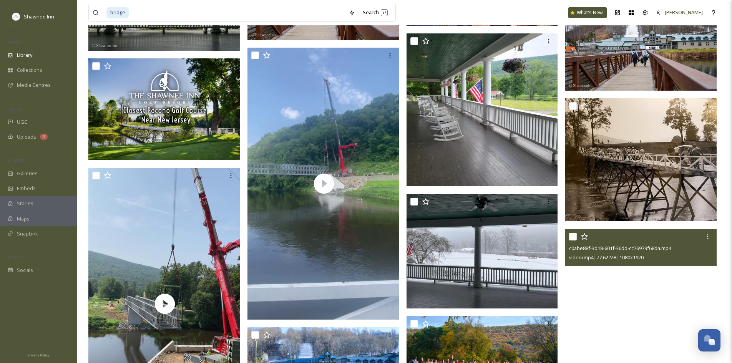
scroll to position [2669, 0]
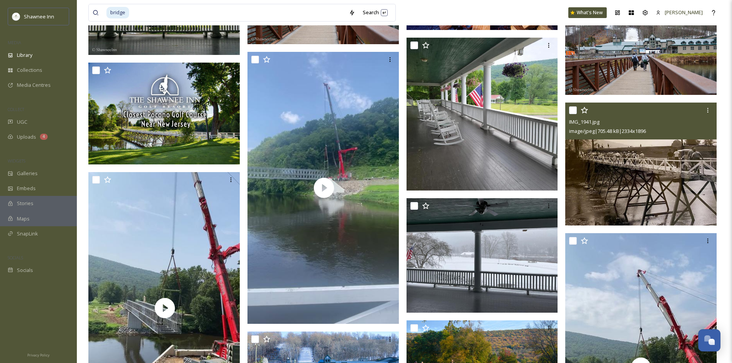
click at [636, 219] on img at bounding box center [641, 164] width 151 height 123
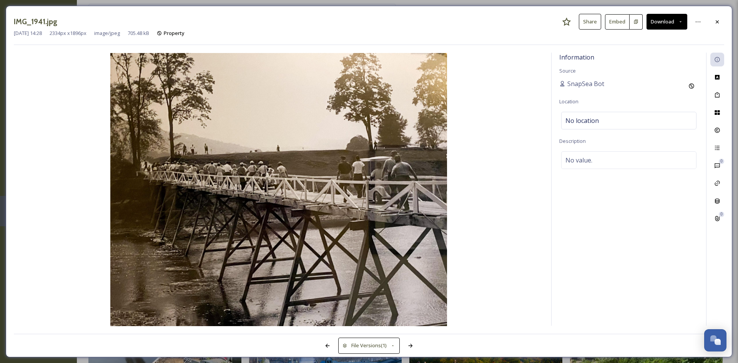
click at [664, 19] on button "Download" at bounding box center [667, 22] width 41 height 16
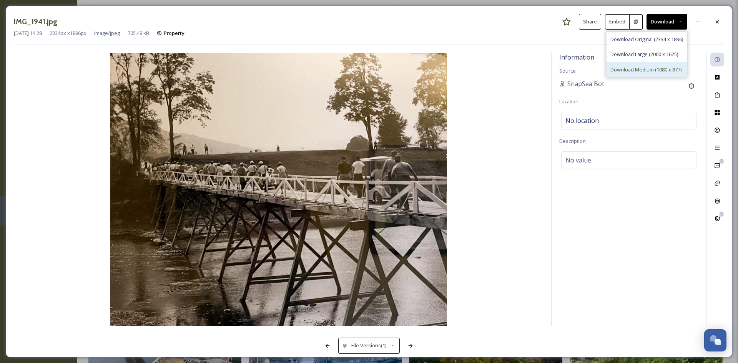
click at [650, 63] on div "Download Medium (1080 x 877)" at bounding box center [647, 69] width 80 height 15
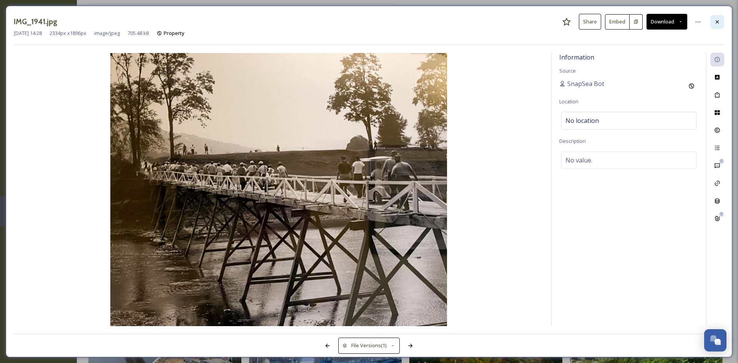
click at [713, 28] on div at bounding box center [717, 22] width 14 height 14
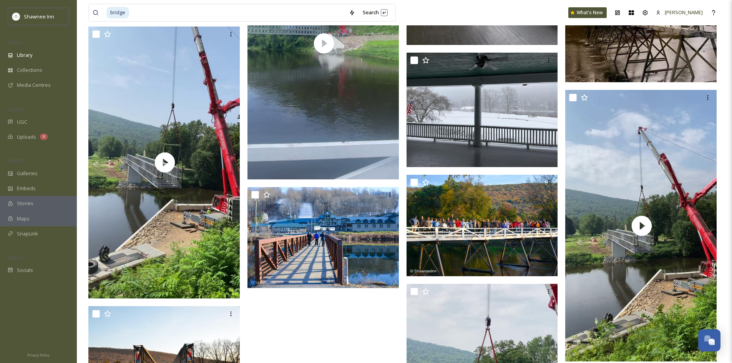
scroll to position [2823, 0]
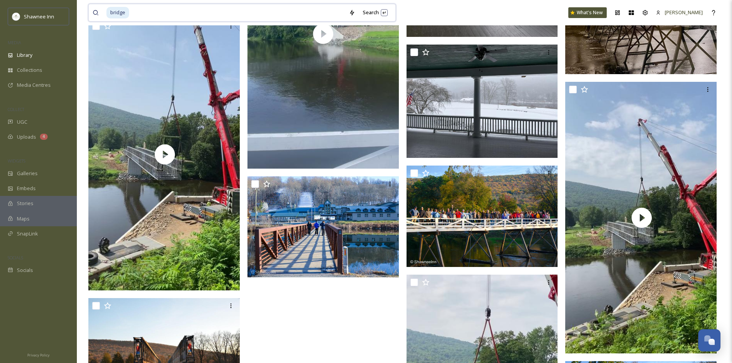
drag, startPoint x: 263, startPoint y: 13, endPoint x: 5, endPoint y: -1, distance: 258.0
type input "b"
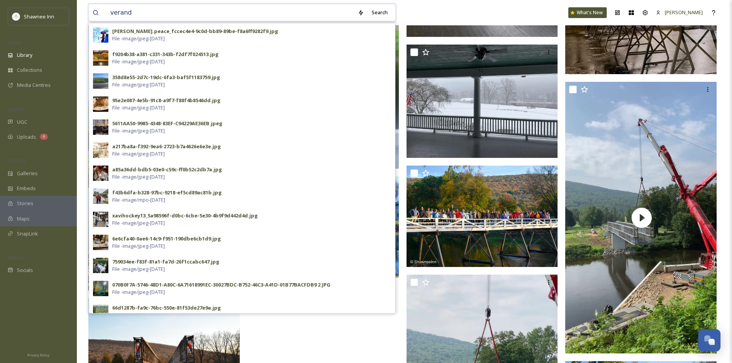
type input "veranda"
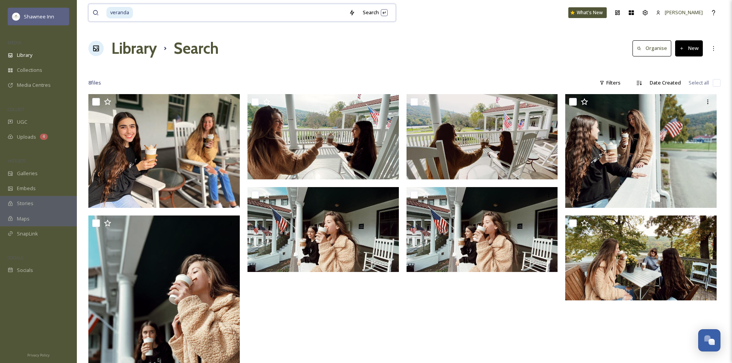
drag, startPoint x: 179, startPoint y: 11, endPoint x: 63, endPoint y: 14, distance: 116.2
click at [63, 14] on div "Shawnee Inn MEDIA Library Collections Media Centres COLLECT UGC Uploads 4 WIDGE…" at bounding box center [366, 229] width 732 height 458
type input "v"
type input "porch"
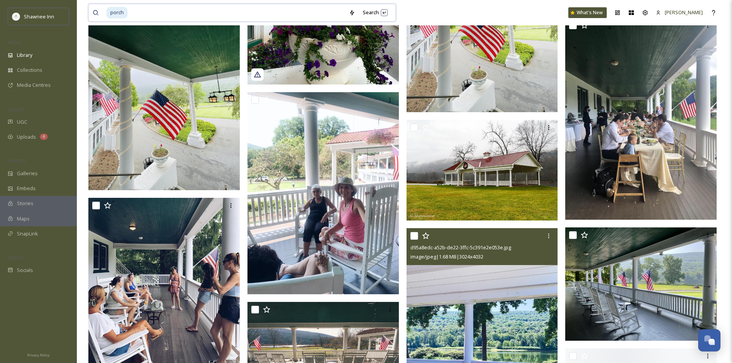
scroll to position [1038, 0]
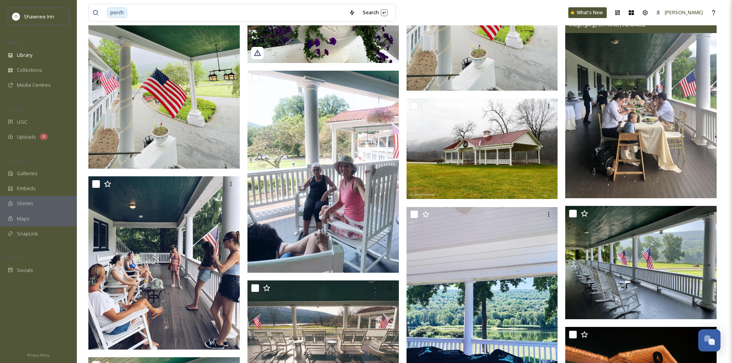
click at [664, 175] on img at bounding box center [641, 97] width 151 height 202
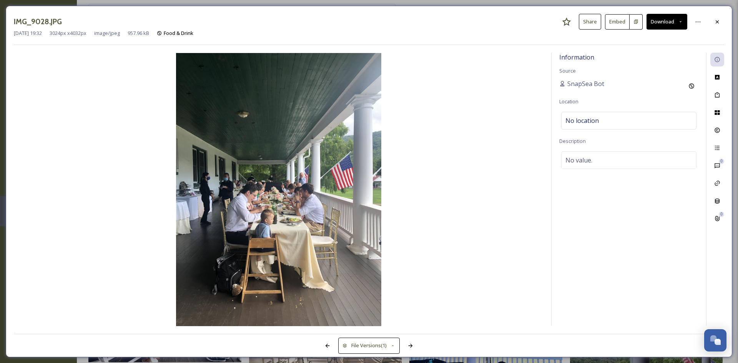
click at [720, 11] on div "IMG_9028.JPG Share Embed Download [DATE] 19:32 3024 px x 4032 px image/jpeg 957…" at bounding box center [369, 182] width 727 height 352
click at [715, 22] on icon at bounding box center [717, 22] width 6 height 6
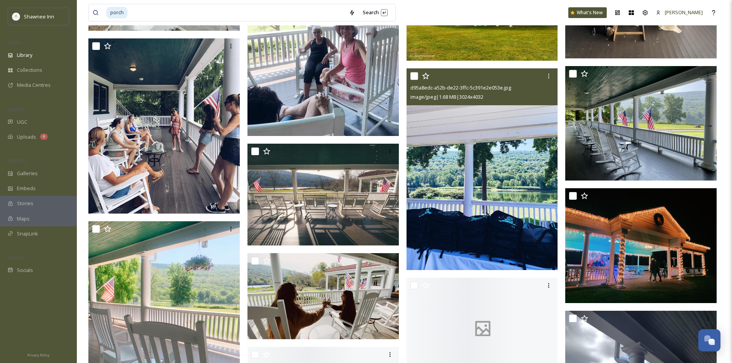
scroll to position [1192, 0]
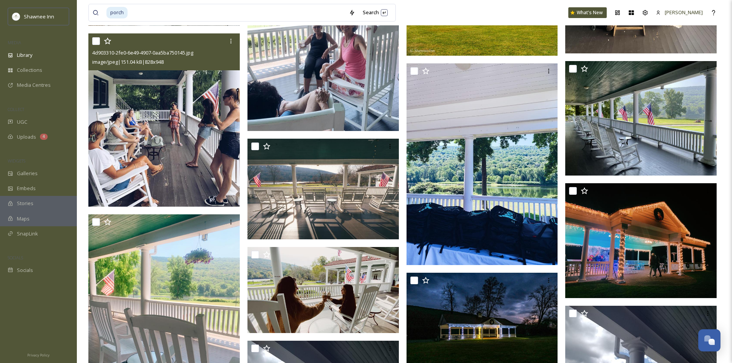
click at [209, 167] on img at bounding box center [163, 119] width 151 height 173
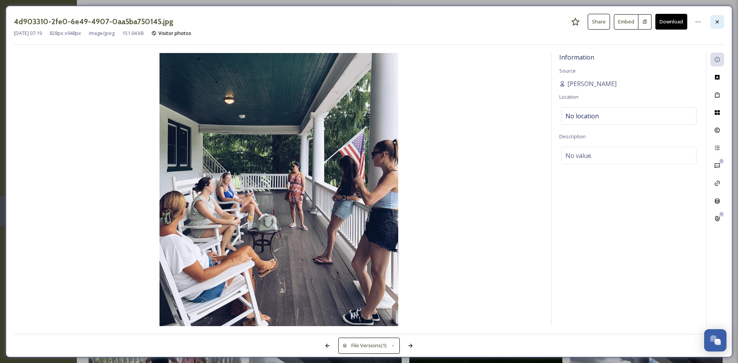
click at [718, 23] on icon at bounding box center [717, 22] width 6 height 6
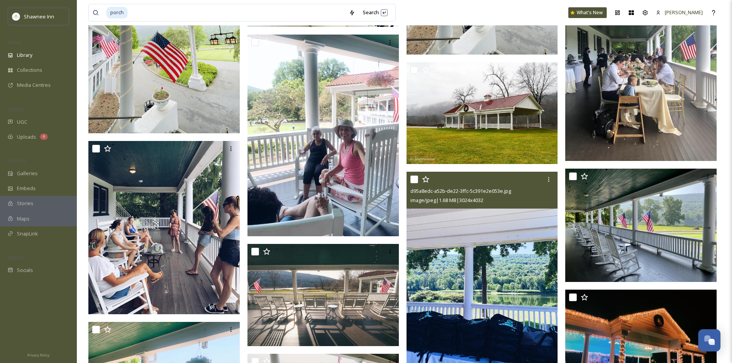
scroll to position [1076, 0]
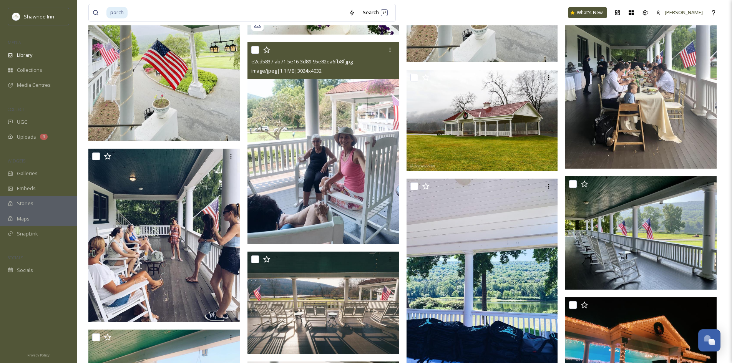
click at [363, 161] on img at bounding box center [323, 143] width 151 height 202
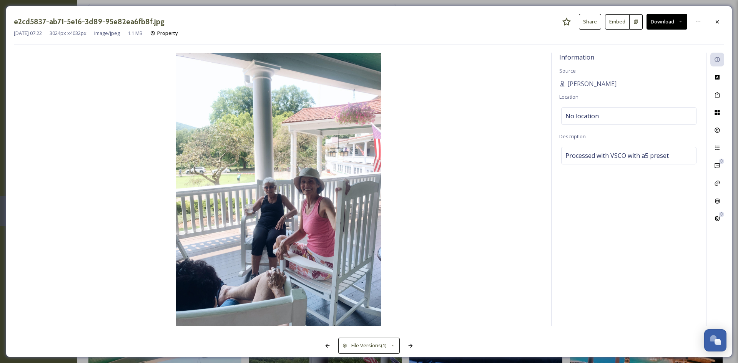
click at [675, 24] on button "Download" at bounding box center [667, 22] width 41 height 16
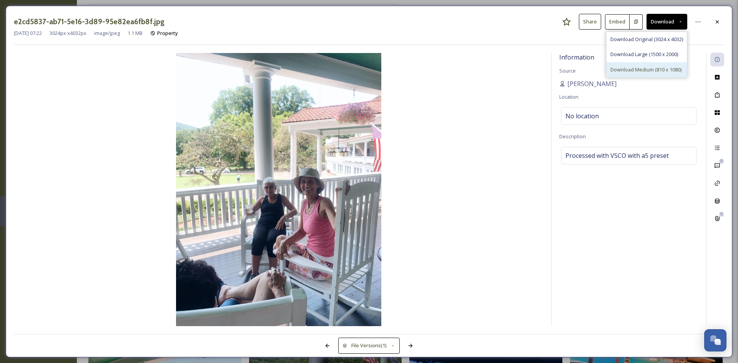
click at [646, 68] on span "Download Medium (810 x 1080)" at bounding box center [646, 69] width 71 height 7
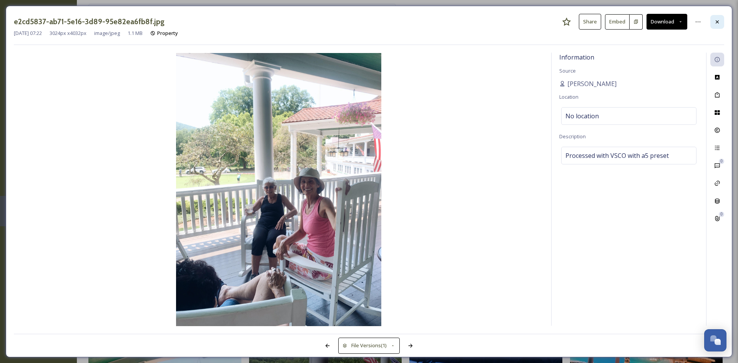
click at [715, 17] on div at bounding box center [717, 22] width 14 height 14
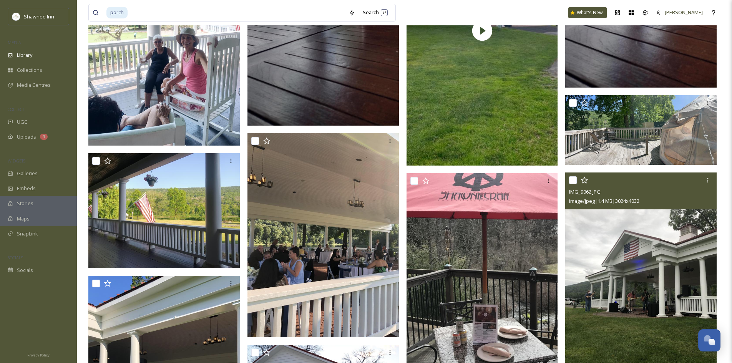
scroll to position [1692, 0]
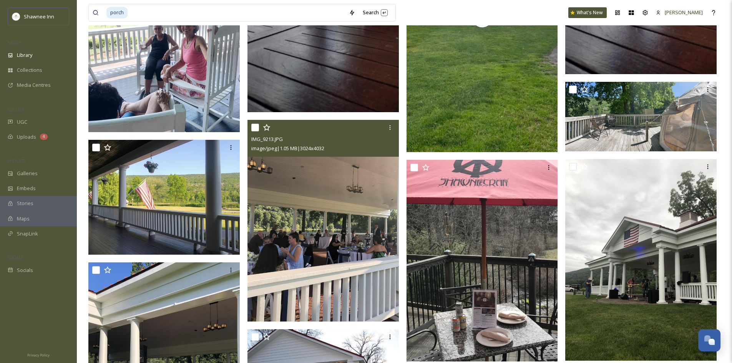
click at [365, 238] on img at bounding box center [323, 221] width 151 height 202
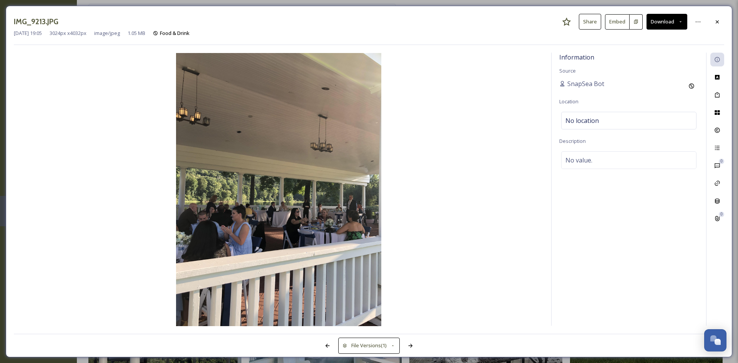
click at [719, 23] on icon at bounding box center [717, 22] width 6 height 6
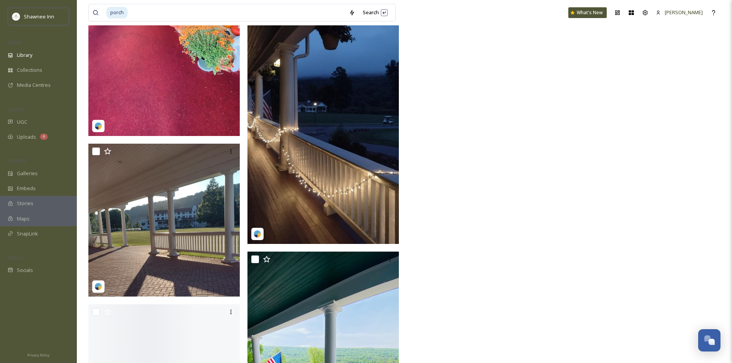
scroll to position [4229, 0]
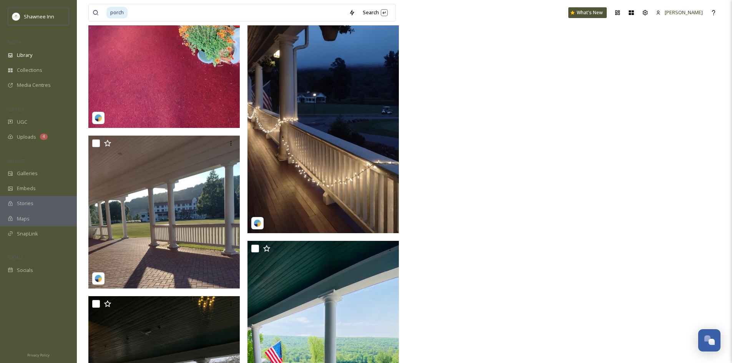
click at [370, 177] on img at bounding box center [323, 98] width 151 height 269
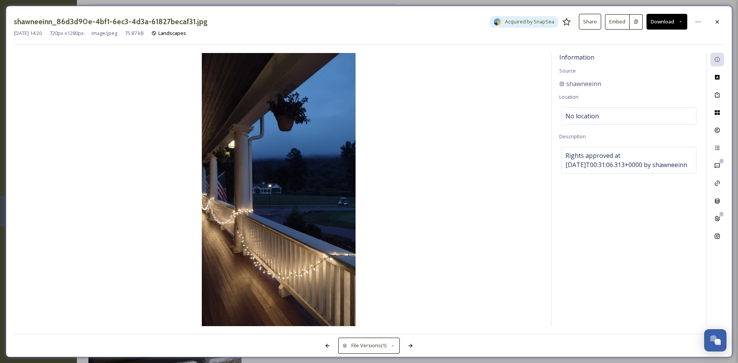
click at [716, 16] on div at bounding box center [717, 22] width 14 height 14
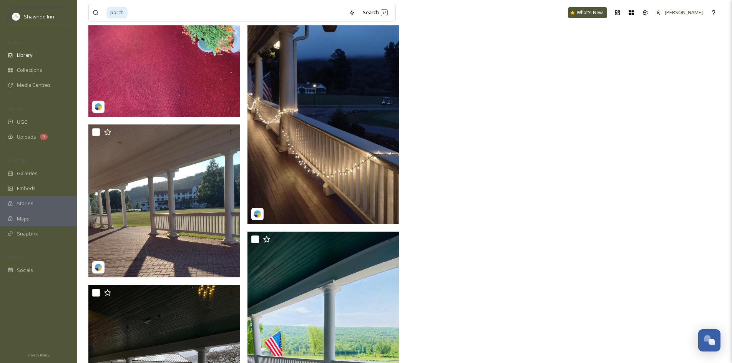
scroll to position [4254, 0]
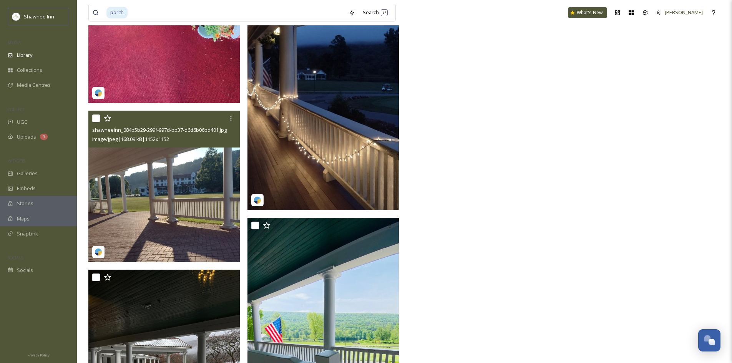
click at [219, 234] on img at bounding box center [163, 186] width 151 height 151
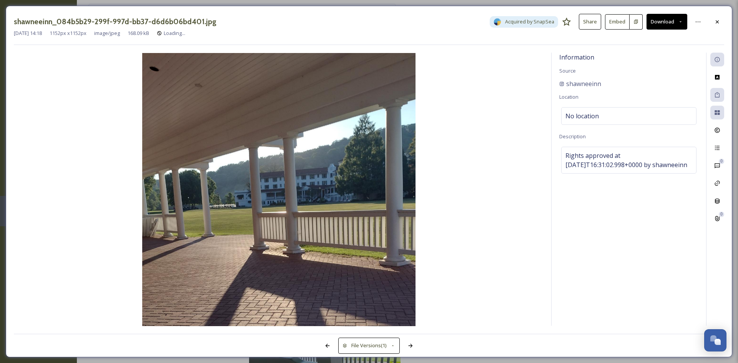
click at [670, 26] on button "Download" at bounding box center [667, 22] width 41 height 16
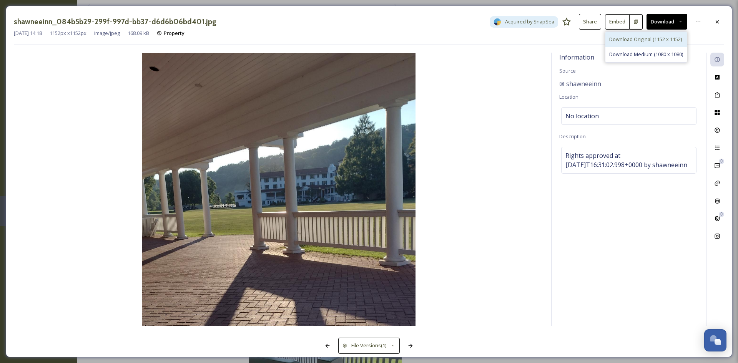
click at [637, 46] on div "Download Original (1152 x 1152)" at bounding box center [647, 39] width 82 height 15
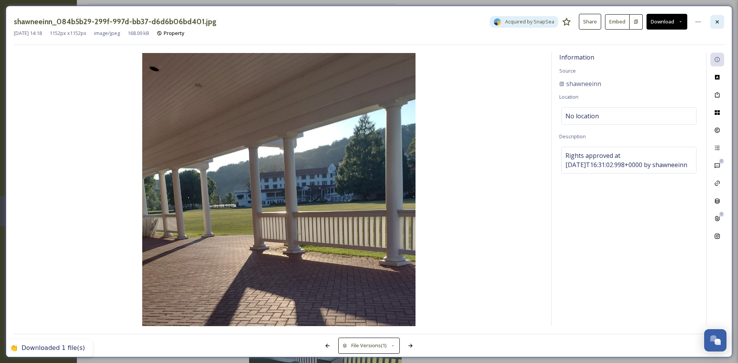
click at [714, 20] on div at bounding box center [717, 22] width 14 height 14
